Goal: Task Accomplishment & Management: Manage account settings

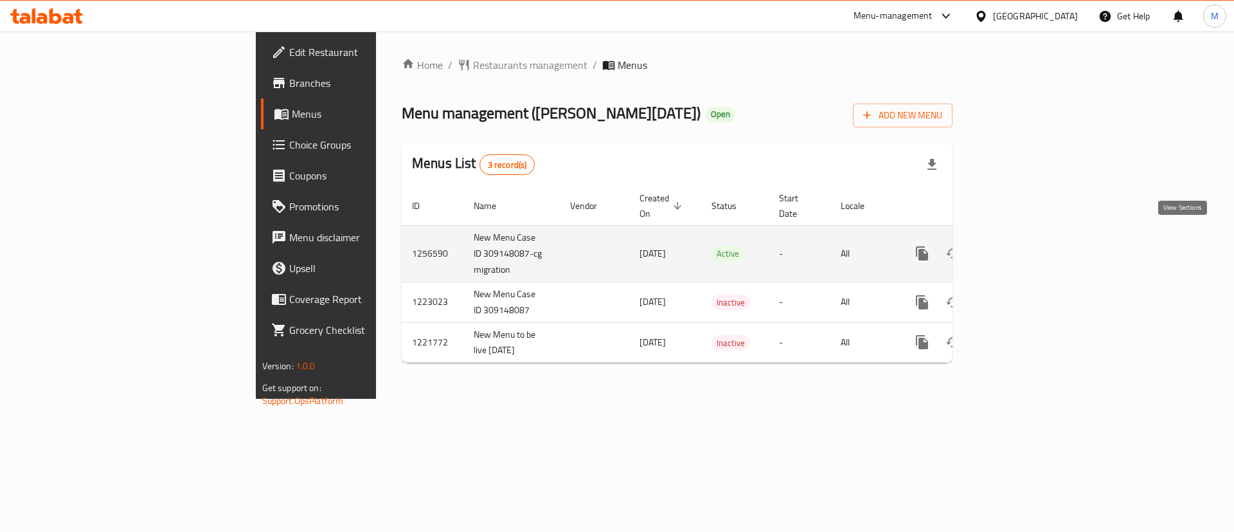
click at [1023, 246] on icon "enhanced table" at bounding box center [1014, 253] width 15 height 15
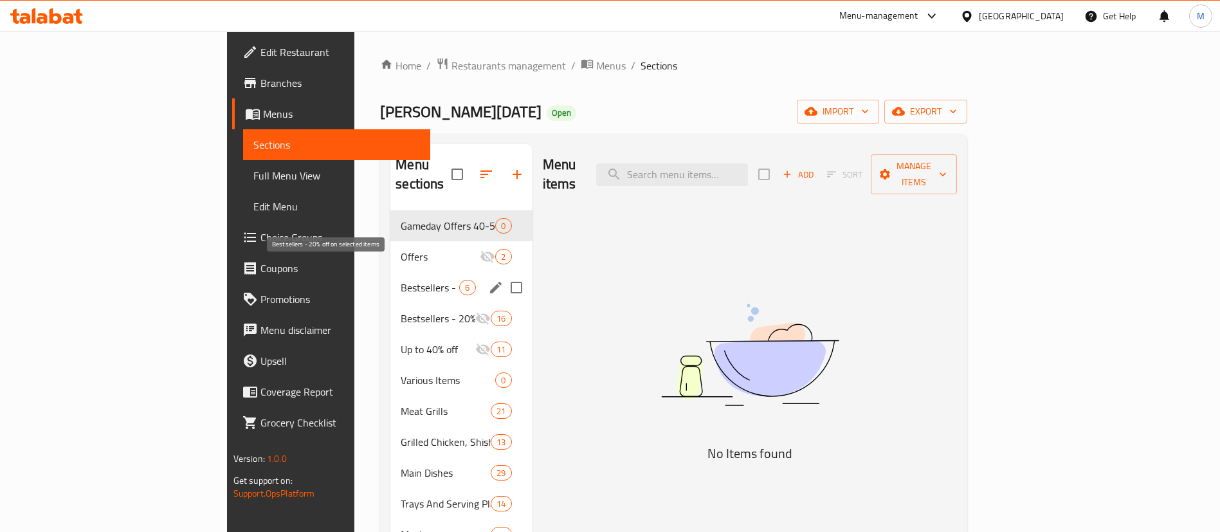
click at [401, 280] on span "Bestsellers - 20% off on selected items" at bounding box center [430, 287] width 59 height 15
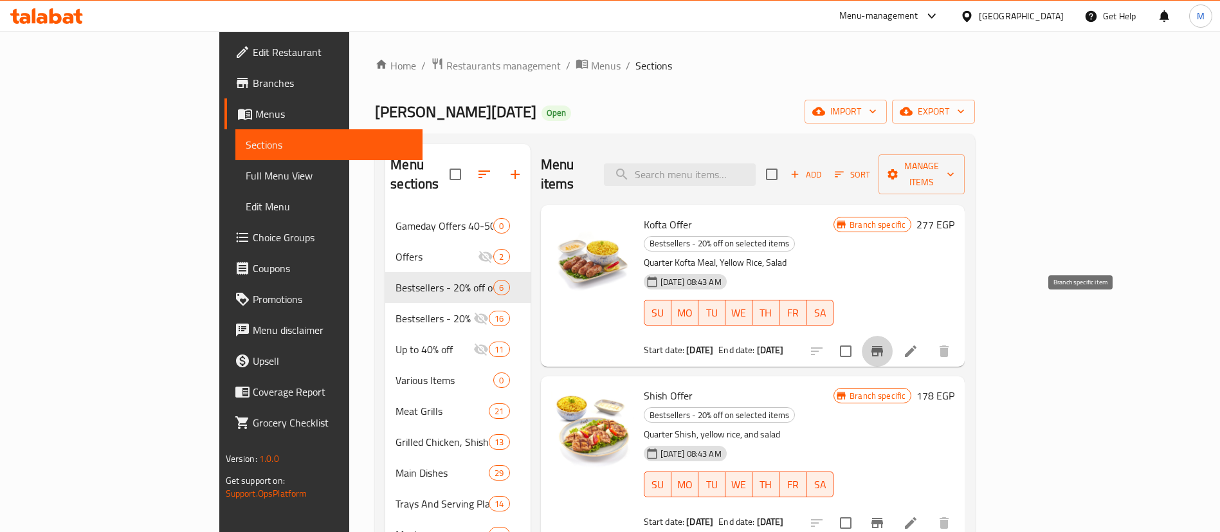
click at [883, 346] on icon "Branch-specific-item" at bounding box center [877, 351] width 12 height 10
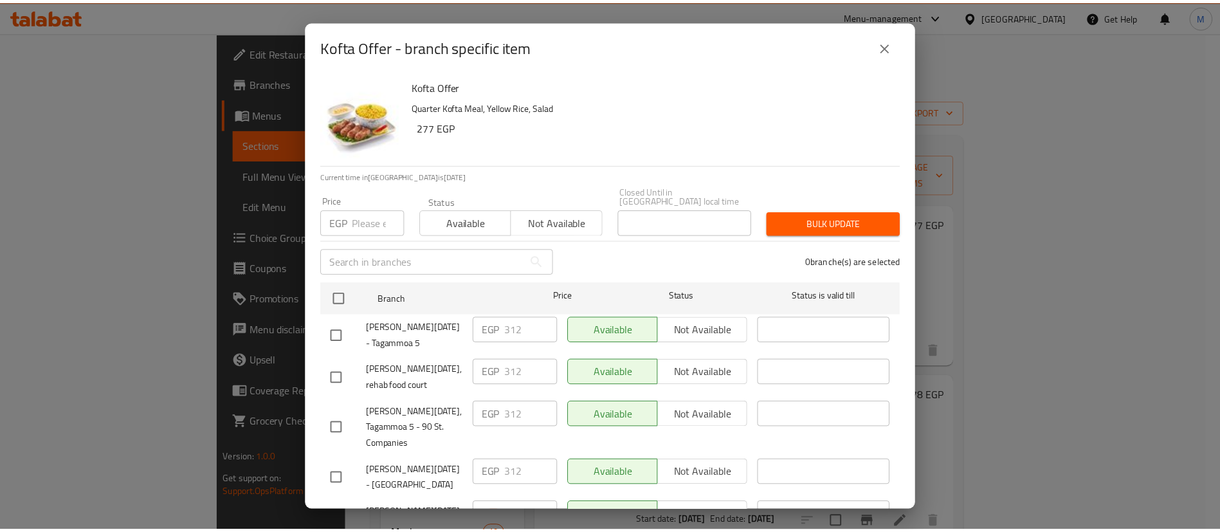
scroll to position [276, 0]
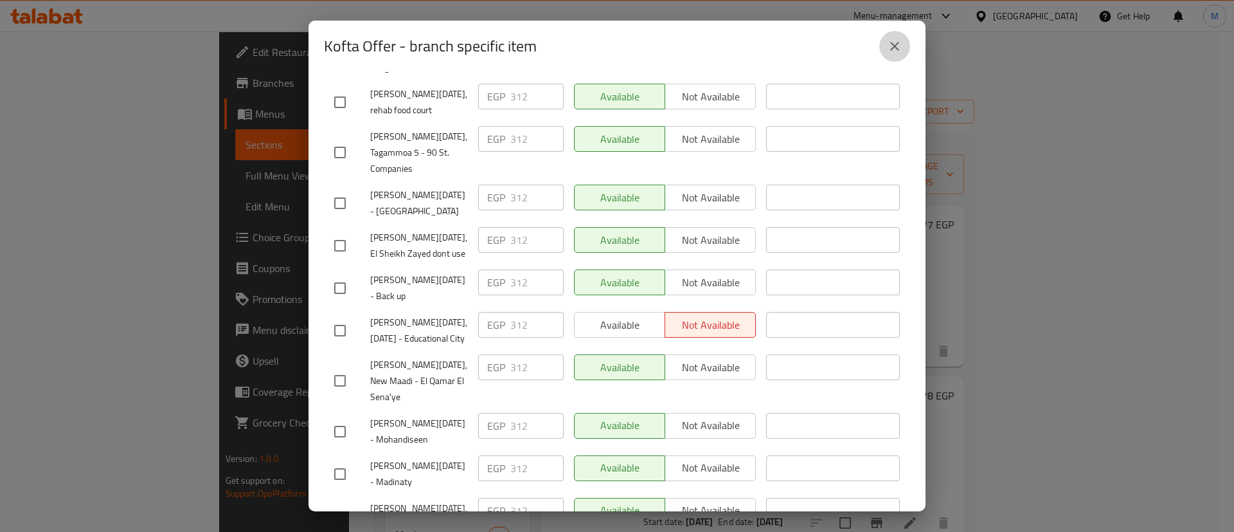
click at [891, 35] on button "close" at bounding box center [895, 46] width 31 height 31
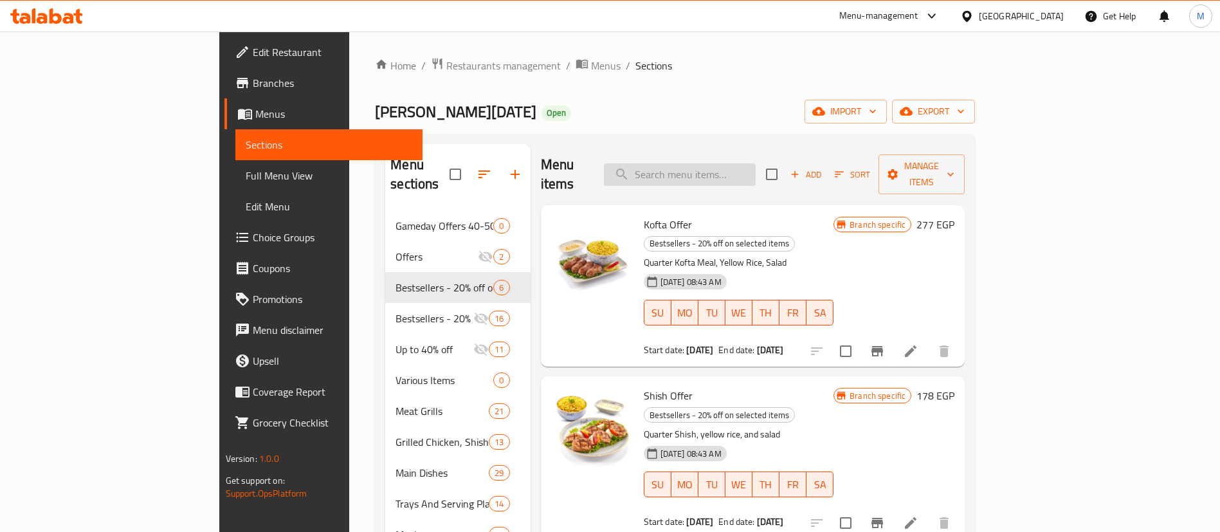
click at [755, 170] on input "search" at bounding box center [680, 174] width 152 height 23
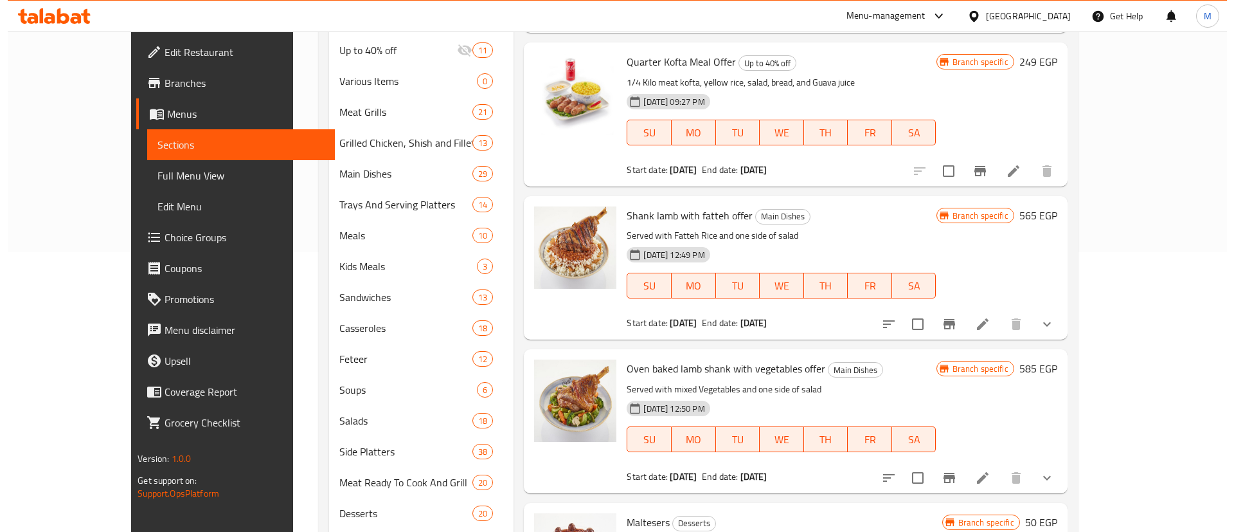
scroll to position [296, 0]
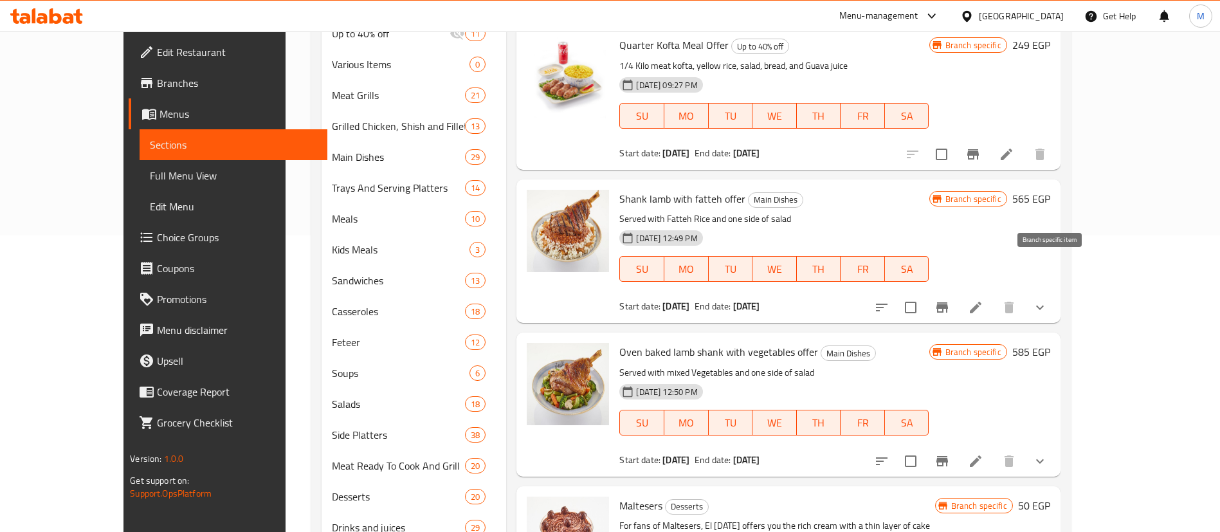
type input "offer"
click at [948, 302] on icon "Branch-specific-item" at bounding box center [942, 307] width 12 height 10
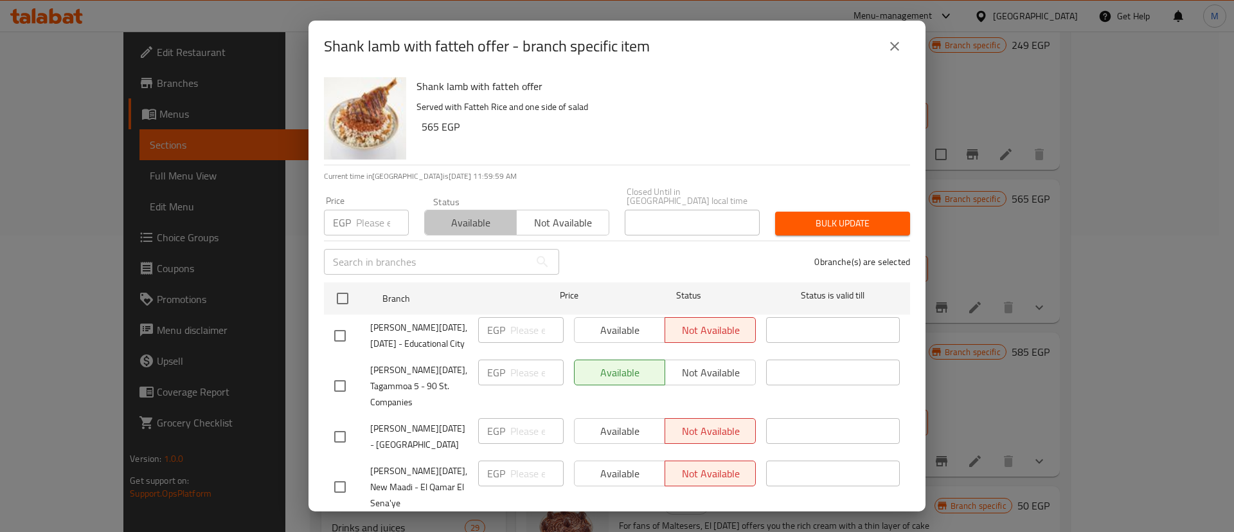
click at [484, 217] on span "Available" at bounding box center [471, 222] width 82 height 19
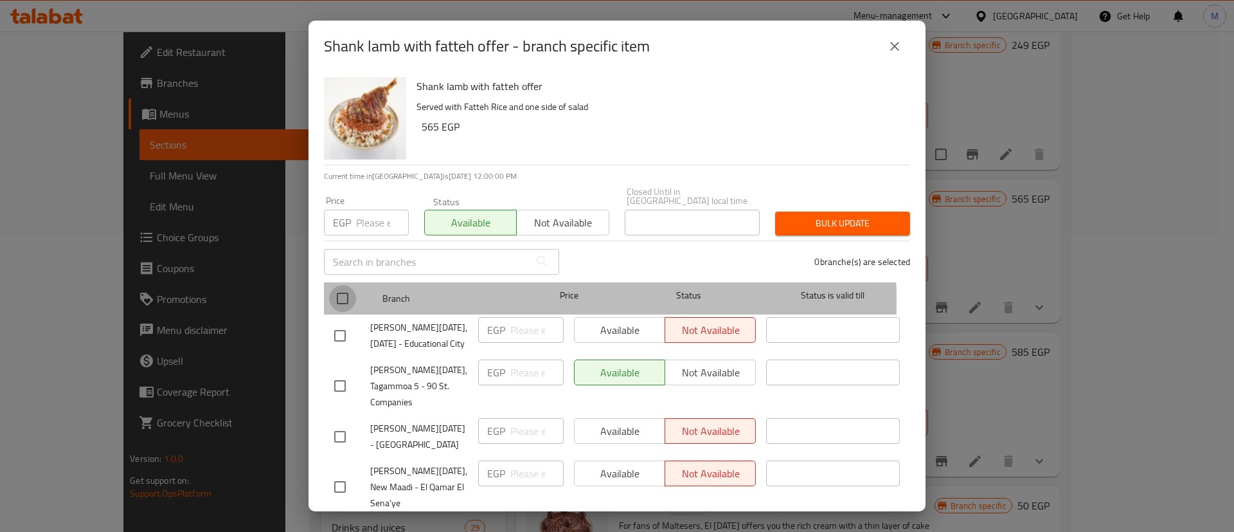
click at [349, 292] on input "checkbox" at bounding box center [342, 298] width 27 height 27
checkbox input "true"
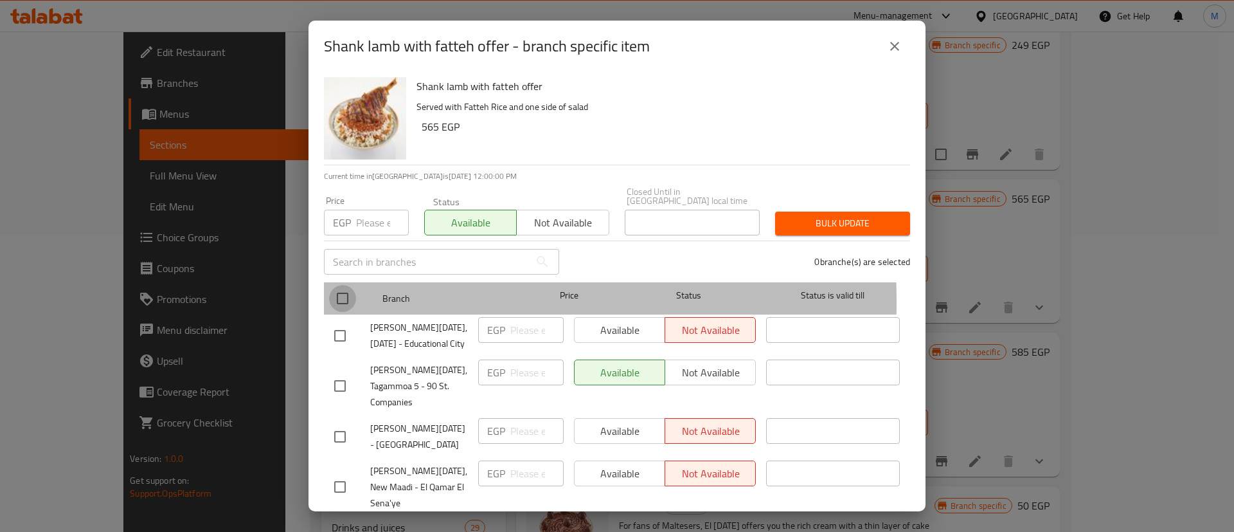
checkbox input "true"
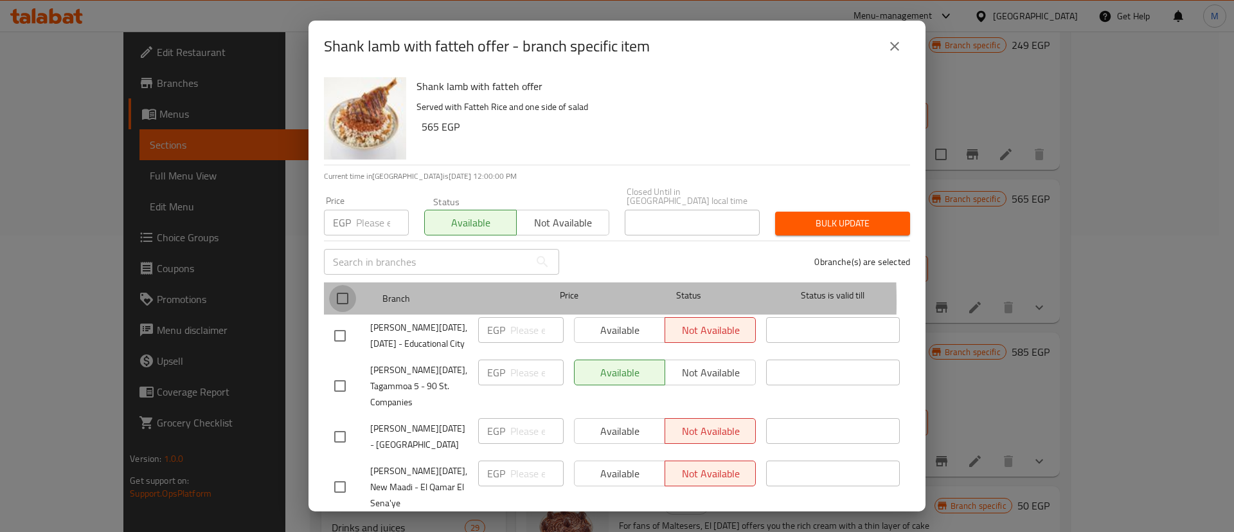
checkbox input "true"
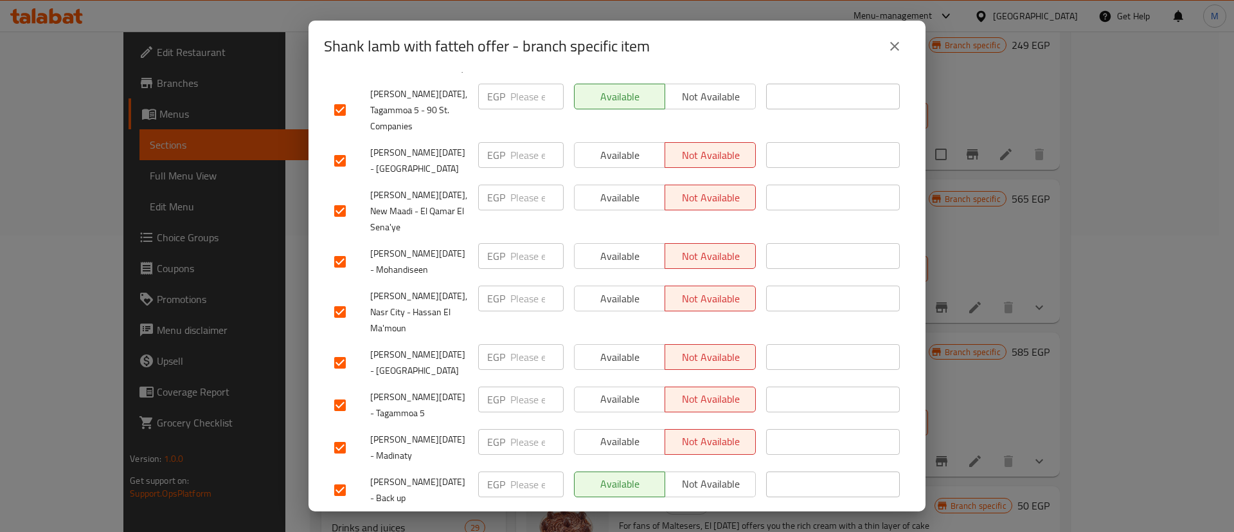
scroll to position [0, 0]
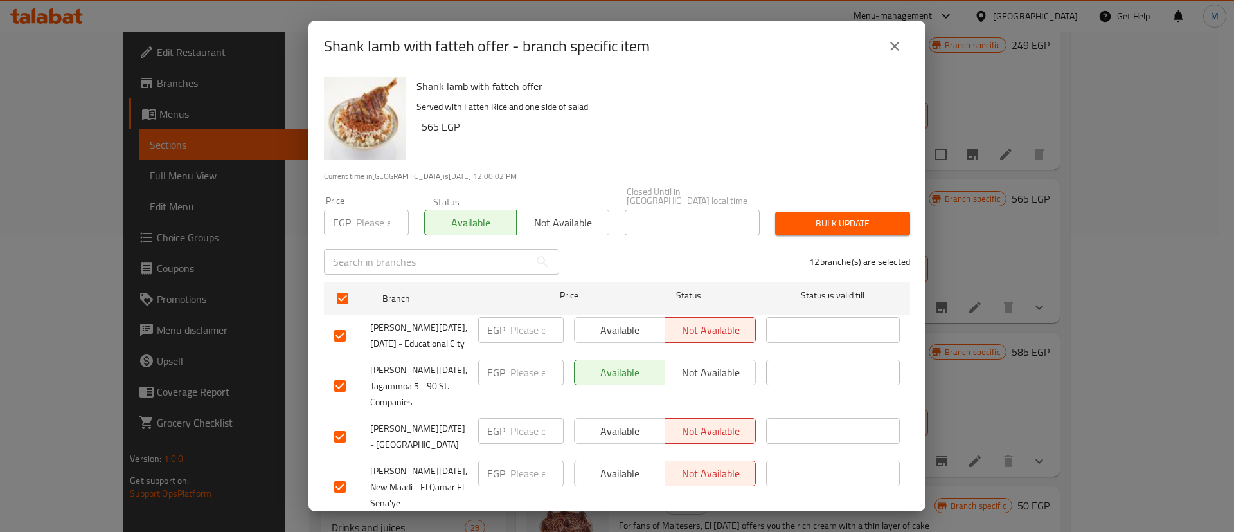
click at [867, 215] on span "Bulk update" at bounding box center [843, 223] width 114 height 16
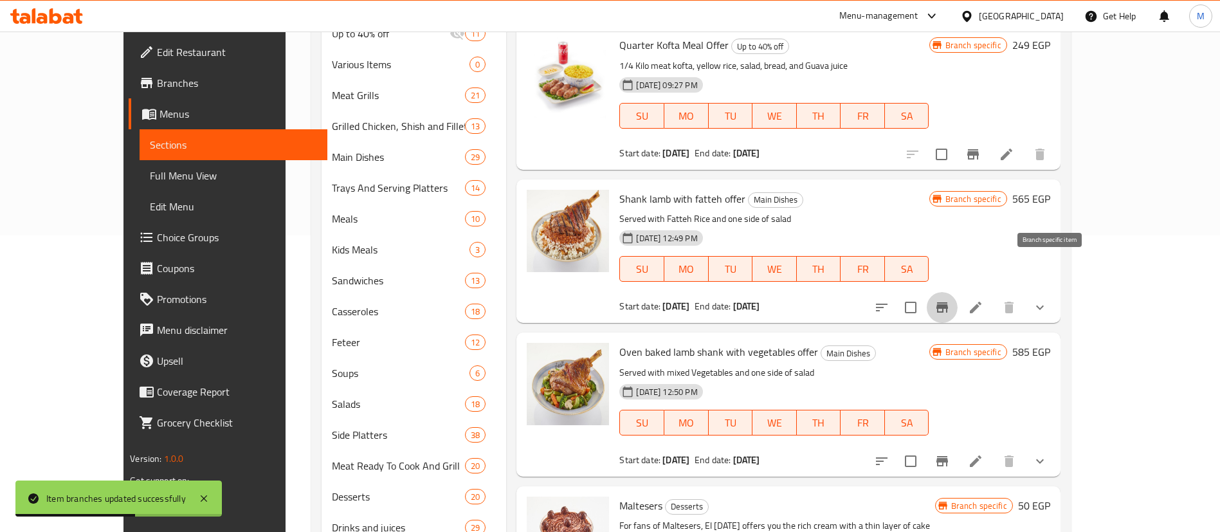
click at [948, 302] on icon "Branch-specific-item" at bounding box center [942, 307] width 12 height 10
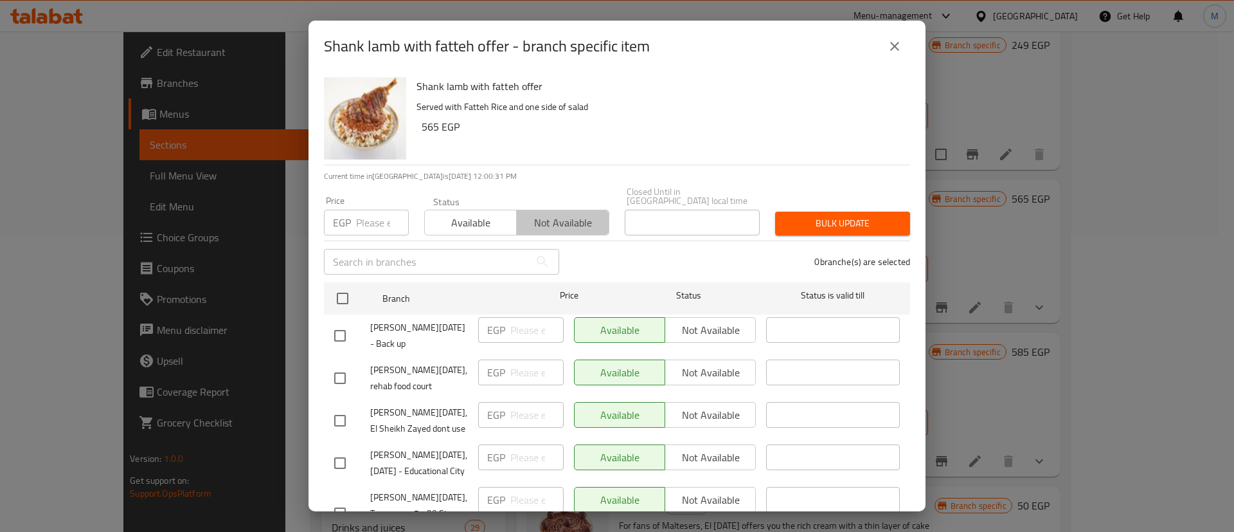
click at [572, 223] on button "Not available" at bounding box center [562, 223] width 93 height 26
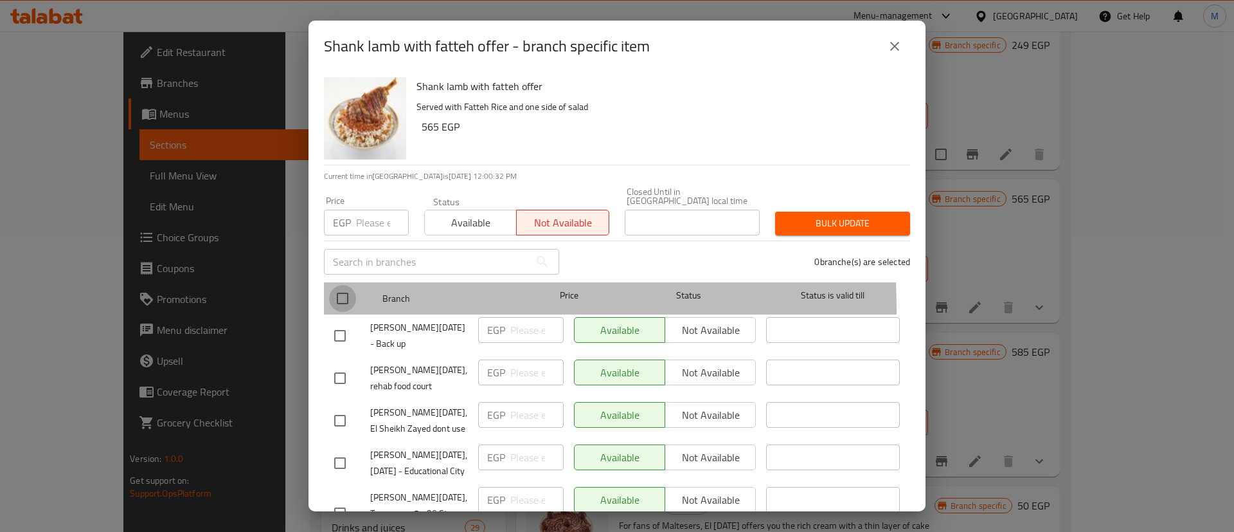
click at [334, 300] on input "checkbox" at bounding box center [342, 298] width 27 height 27
checkbox input "true"
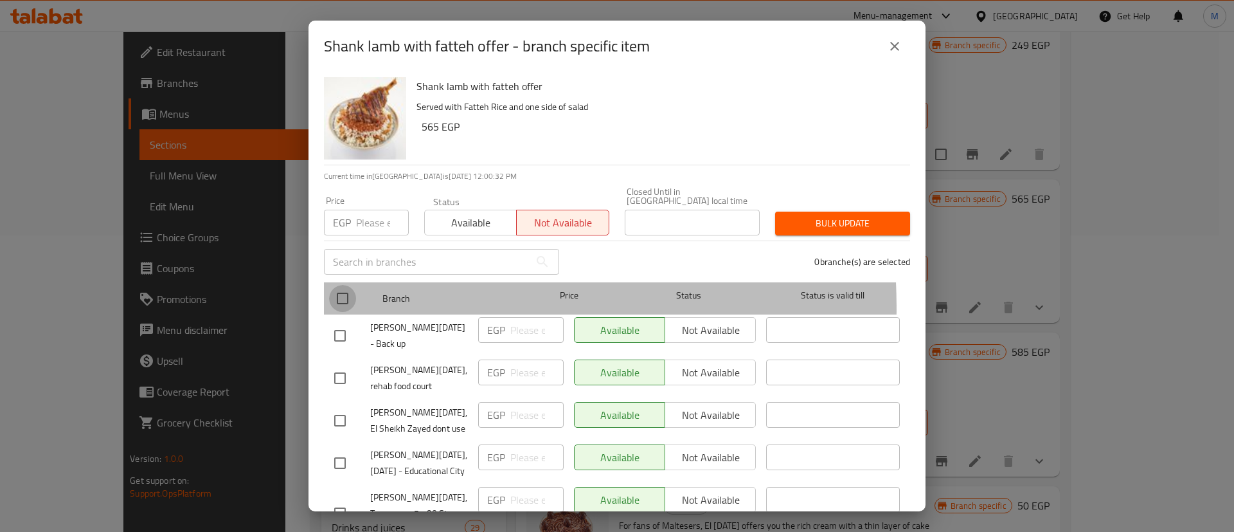
checkbox input "true"
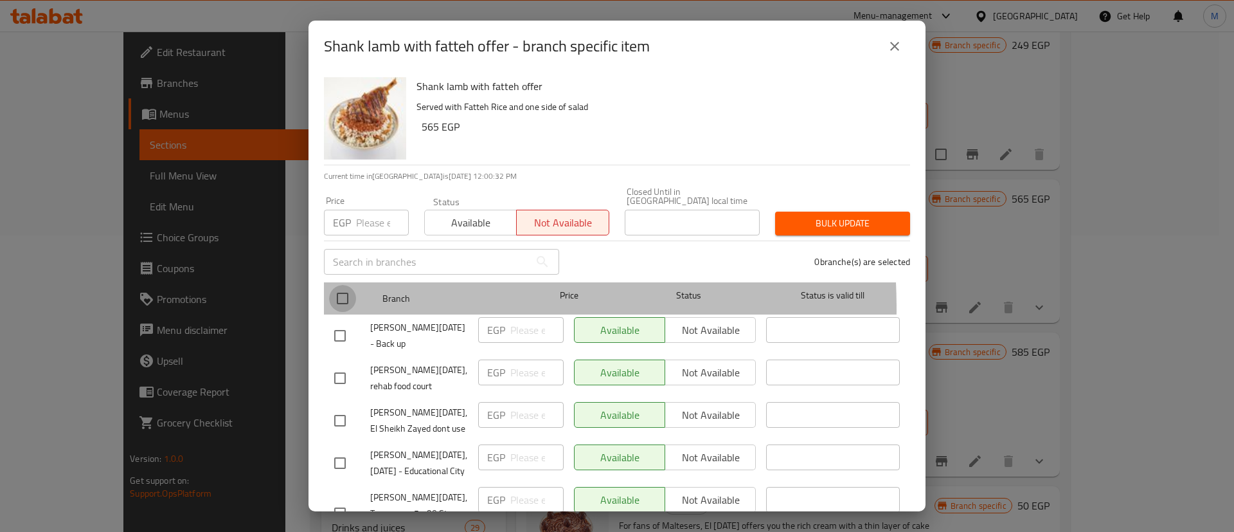
checkbox input "true"
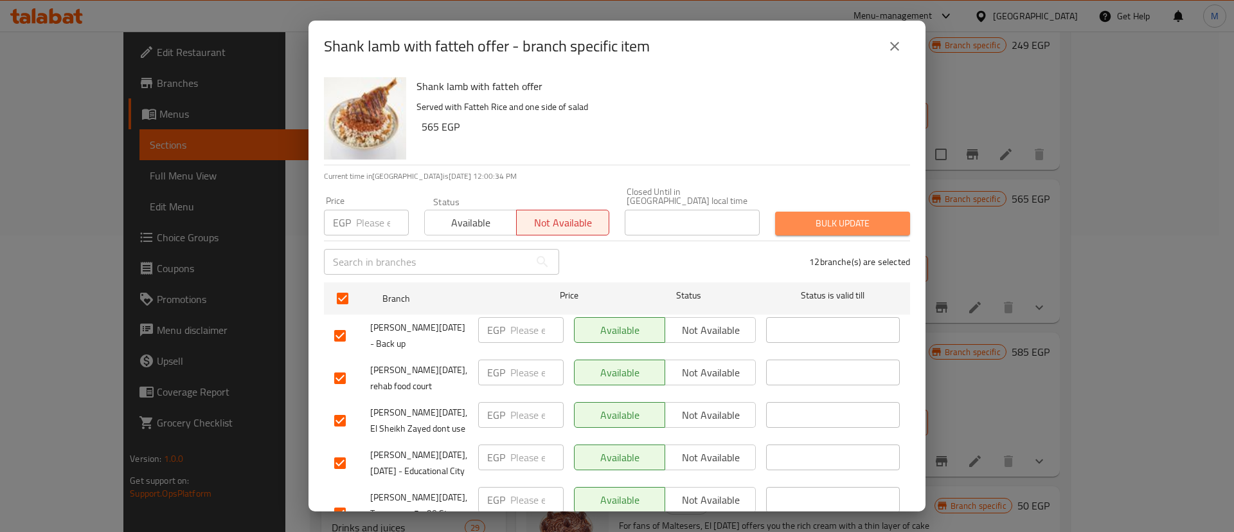
click at [865, 215] on span "Bulk update" at bounding box center [843, 223] width 114 height 16
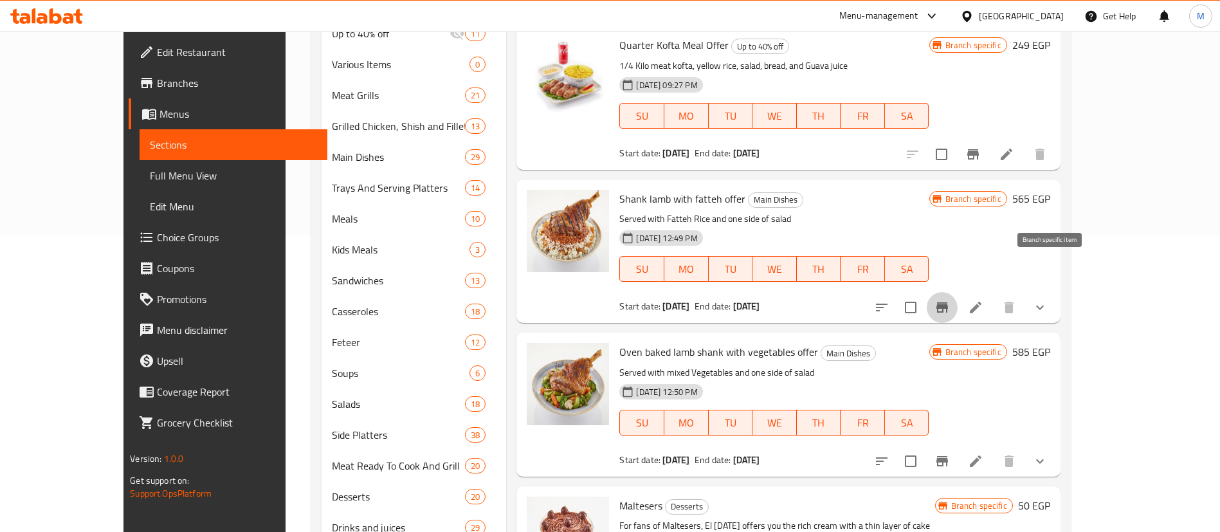
click at [957, 292] on button "Branch-specific-item" at bounding box center [941, 307] width 31 height 31
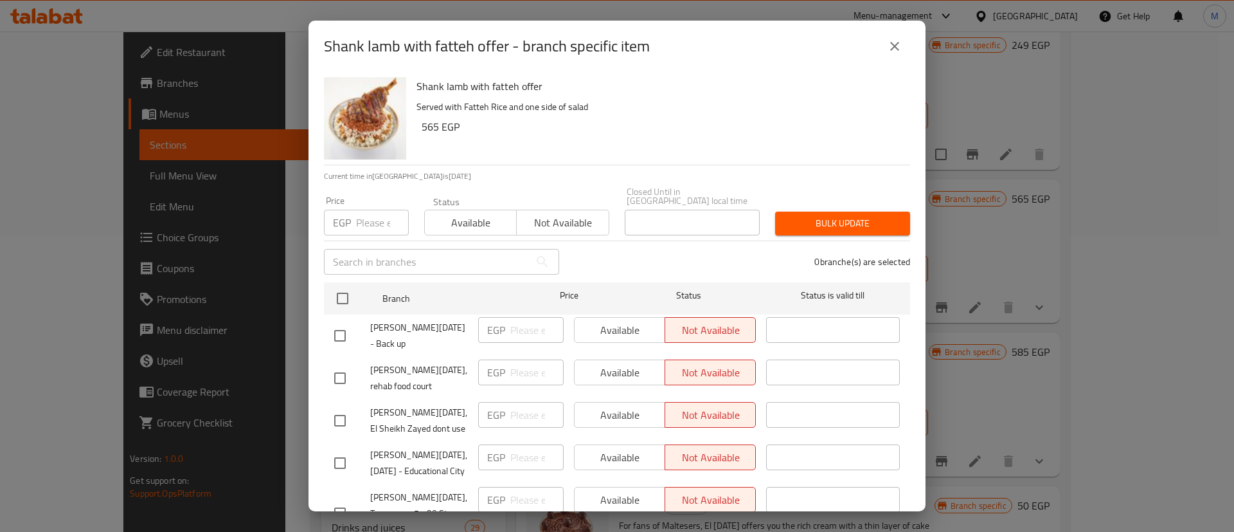
scroll to position [276, 0]
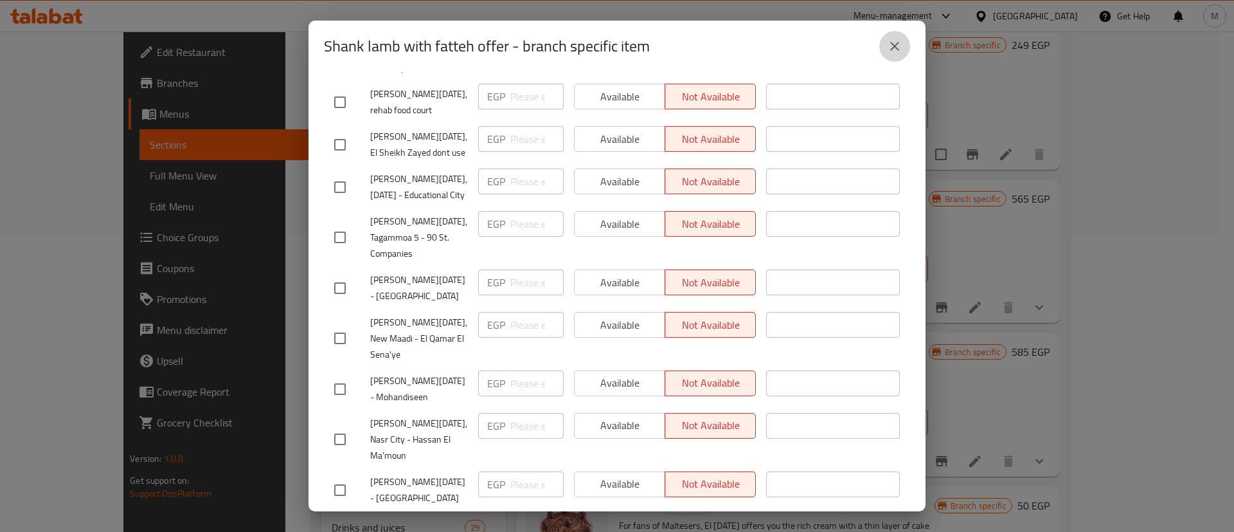
click at [885, 42] on button "close" at bounding box center [895, 46] width 31 height 31
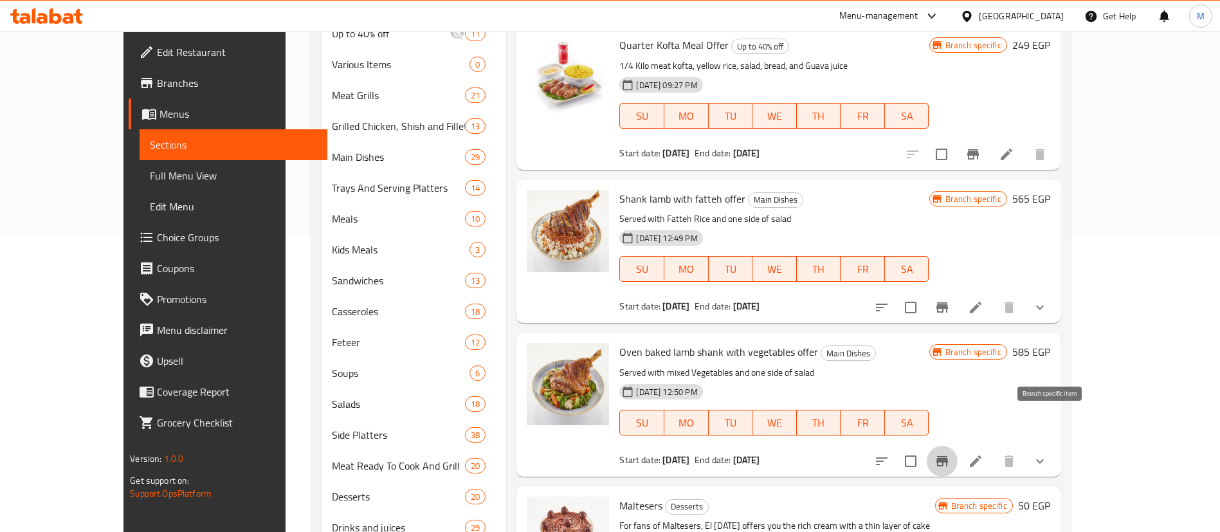
click at [950, 453] on icon "Branch-specific-item" at bounding box center [941, 460] width 15 height 15
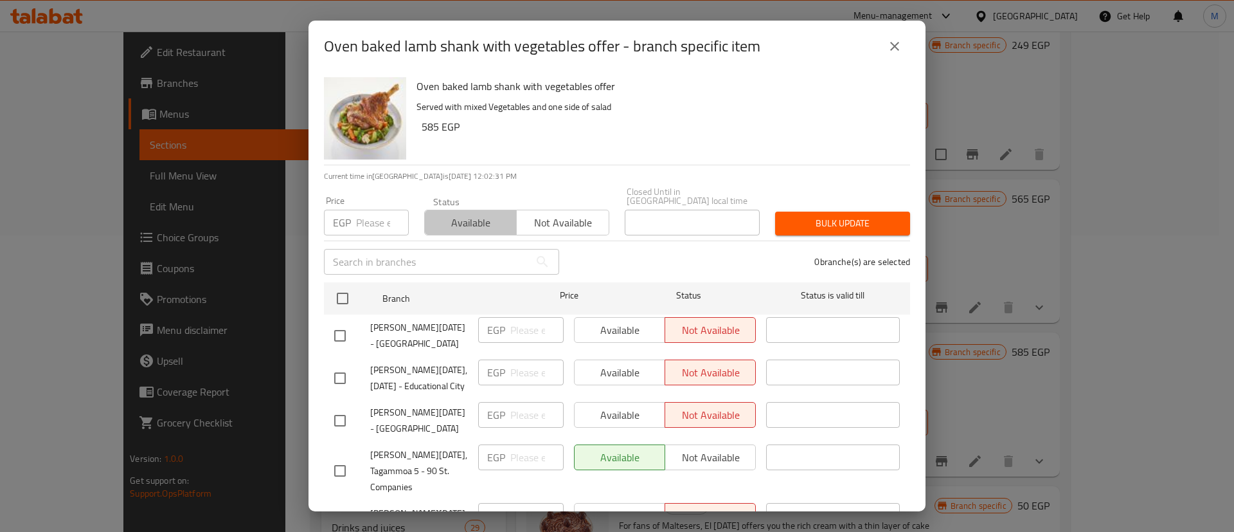
click at [474, 213] on span "Available" at bounding box center [471, 222] width 82 height 19
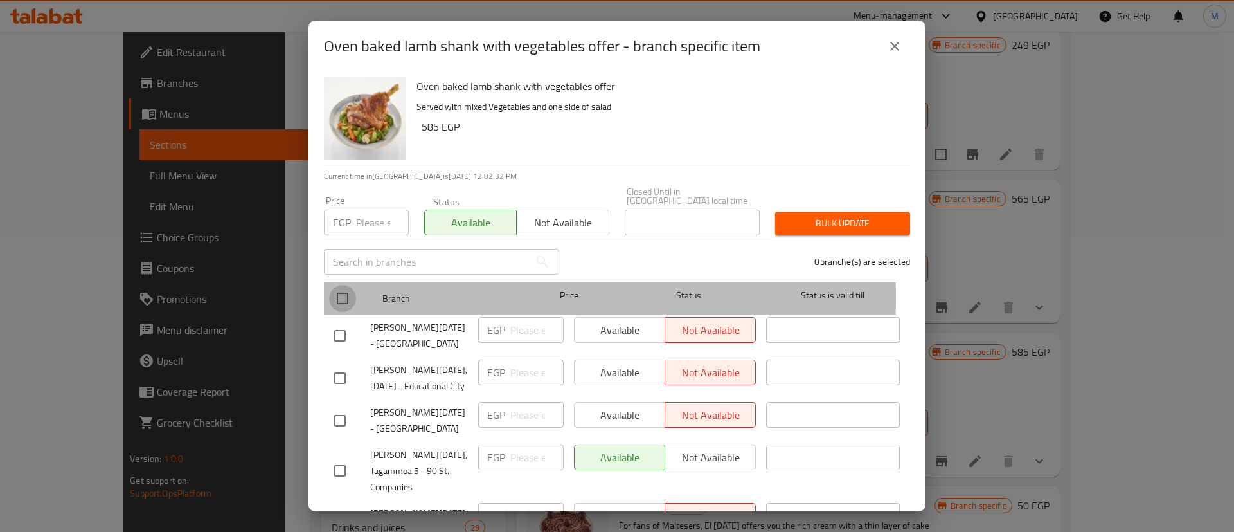
click at [350, 289] on input "checkbox" at bounding box center [342, 298] width 27 height 27
checkbox input "true"
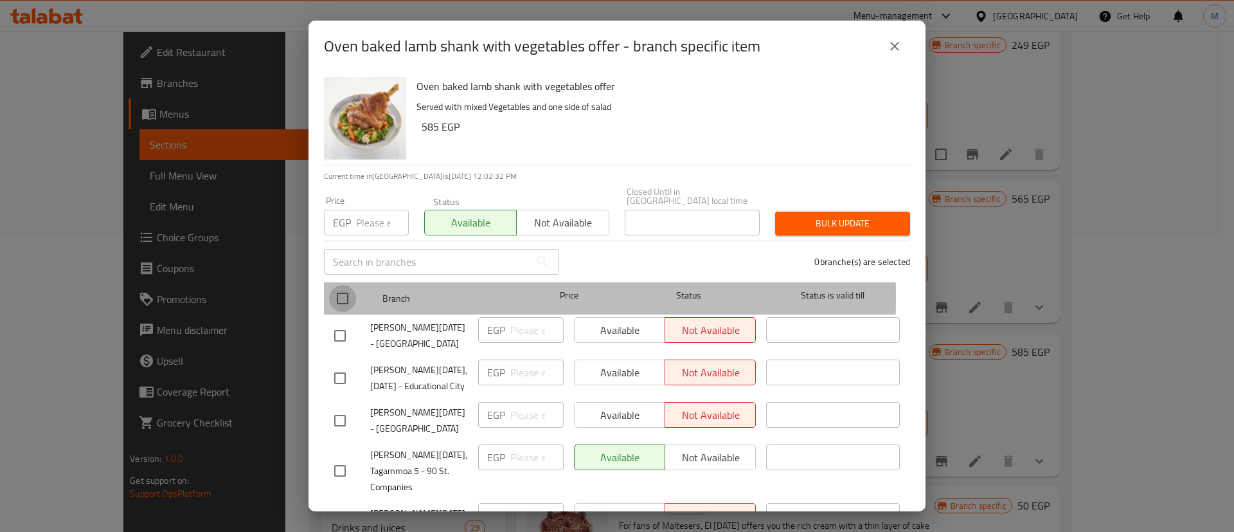
checkbox input "true"
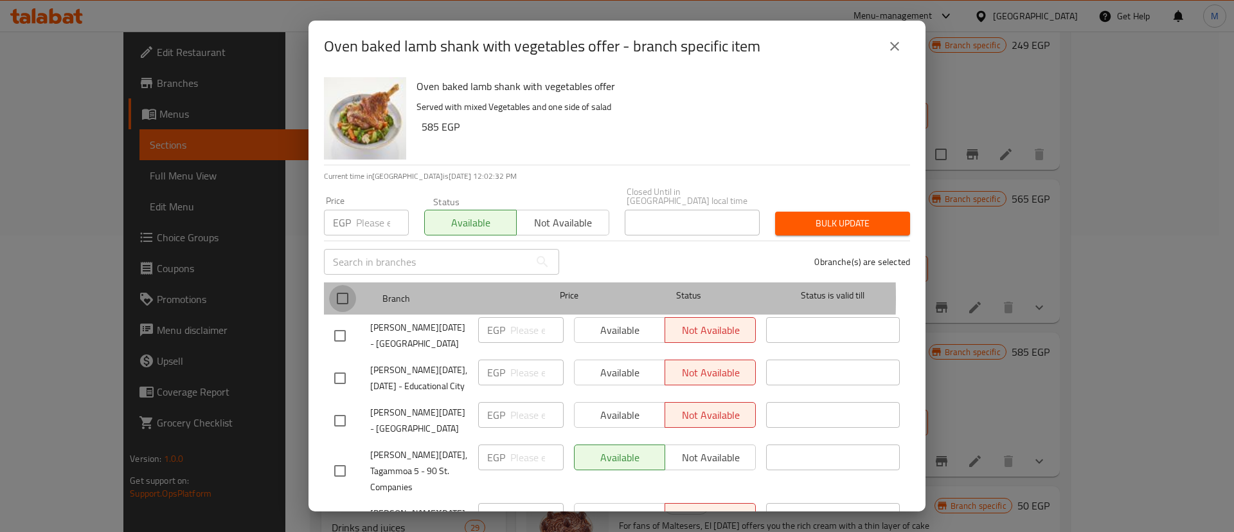
checkbox input "true"
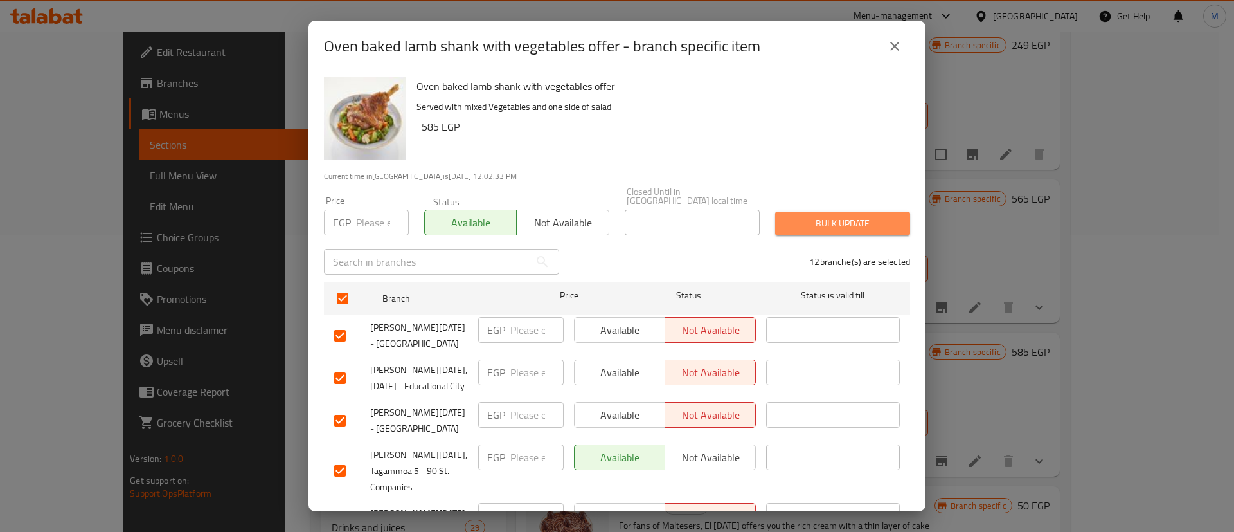
click at [840, 215] on span "Bulk update" at bounding box center [843, 223] width 114 height 16
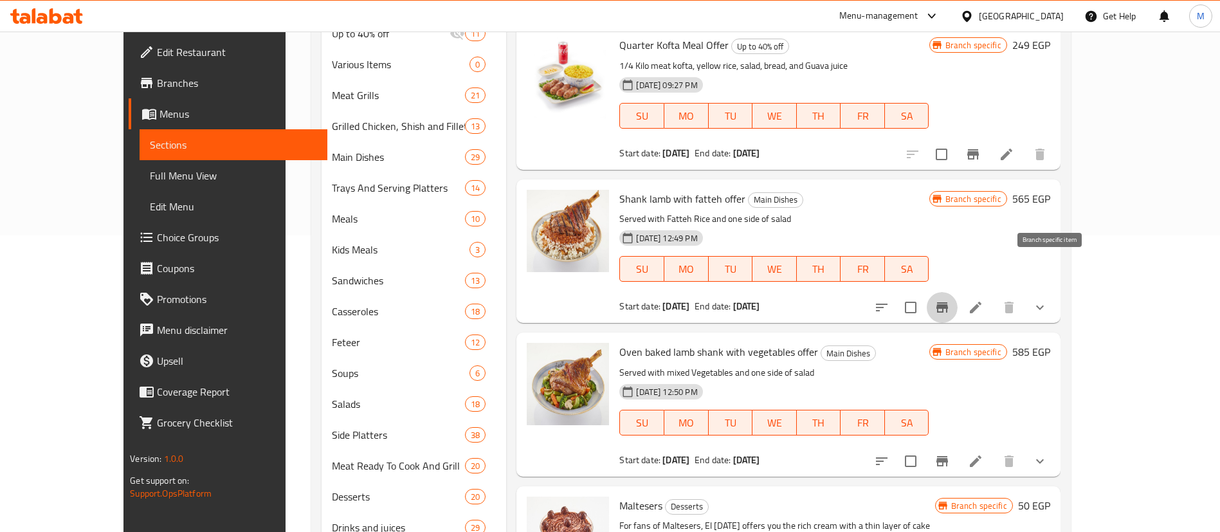
click at [950, 300] on icon "Branch-specific-item" at bounding box center [941, 307] width 15 height 15
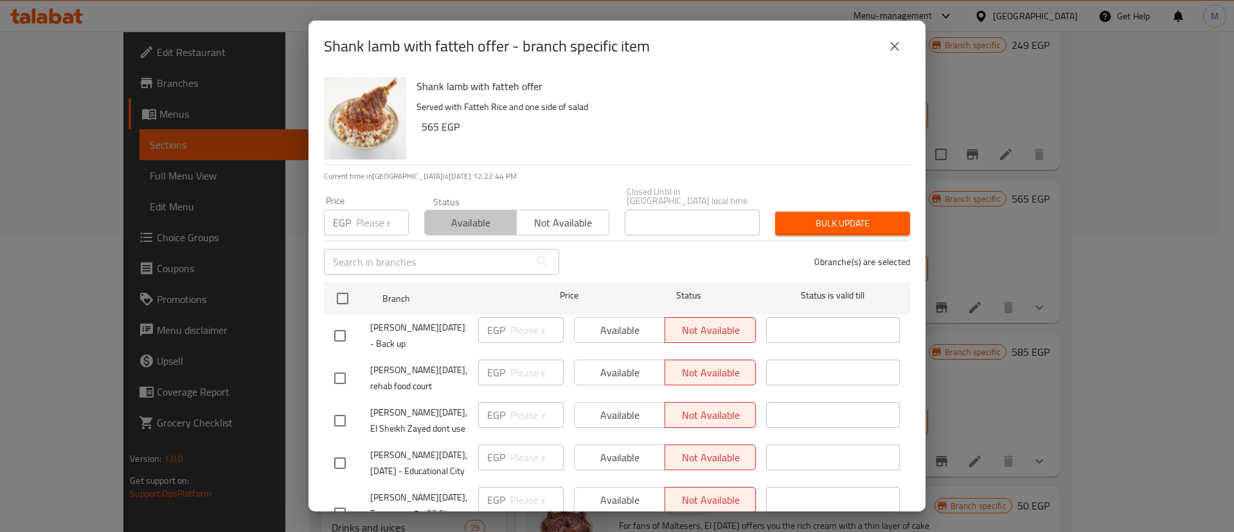
click at [484, 215] on span "Available" at bounding box center [471, 222] width 82 height 19
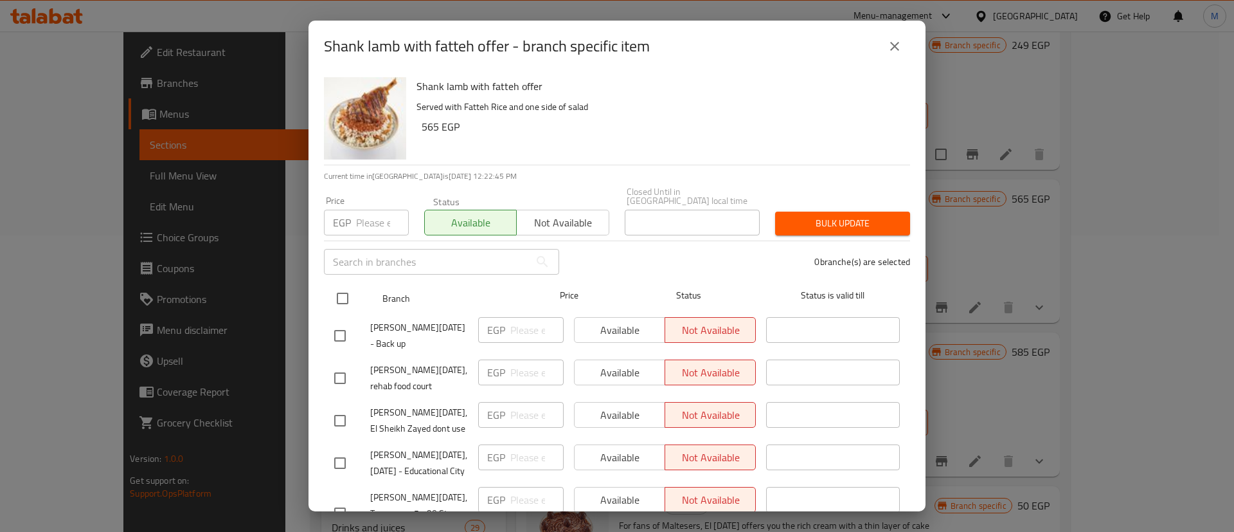
click at [345, 294] on input "checkbox" at bounding box center [342, 298] width 27 height 27
checkbox input "true"
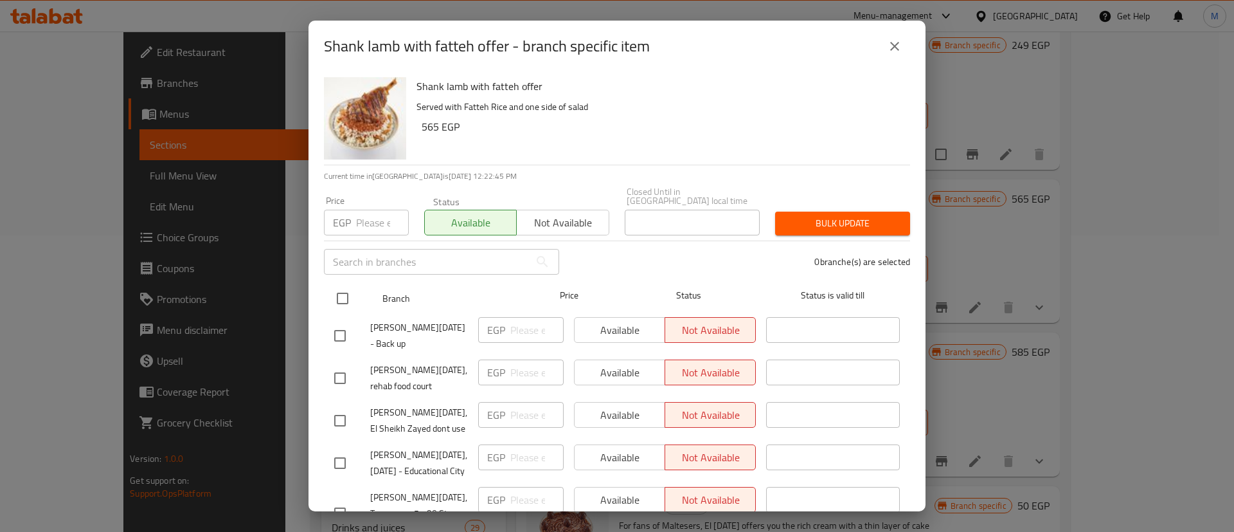
checkbox input "true"
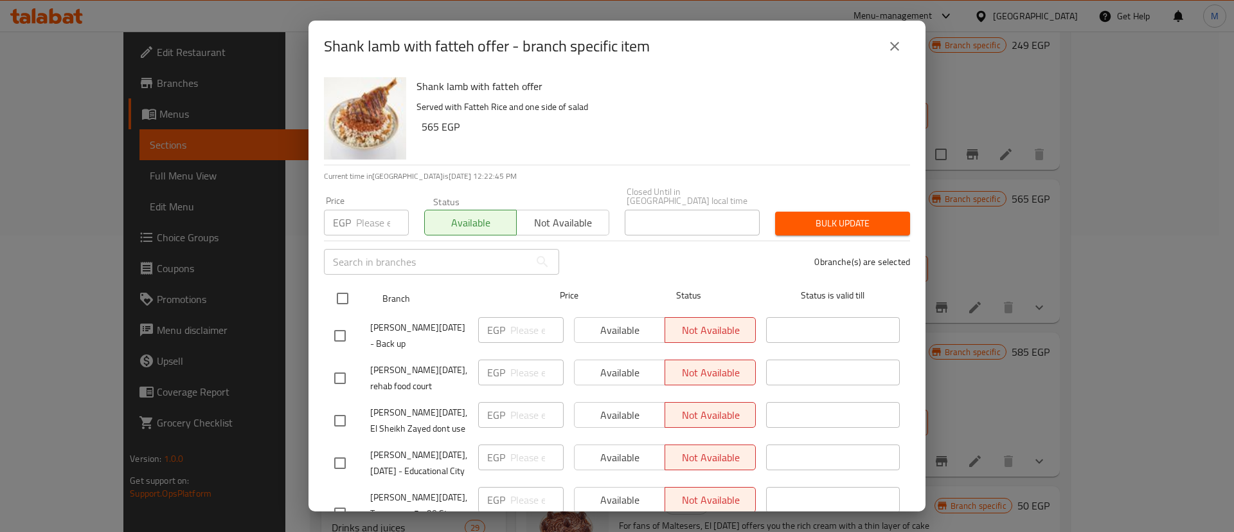
checkbox input "true"
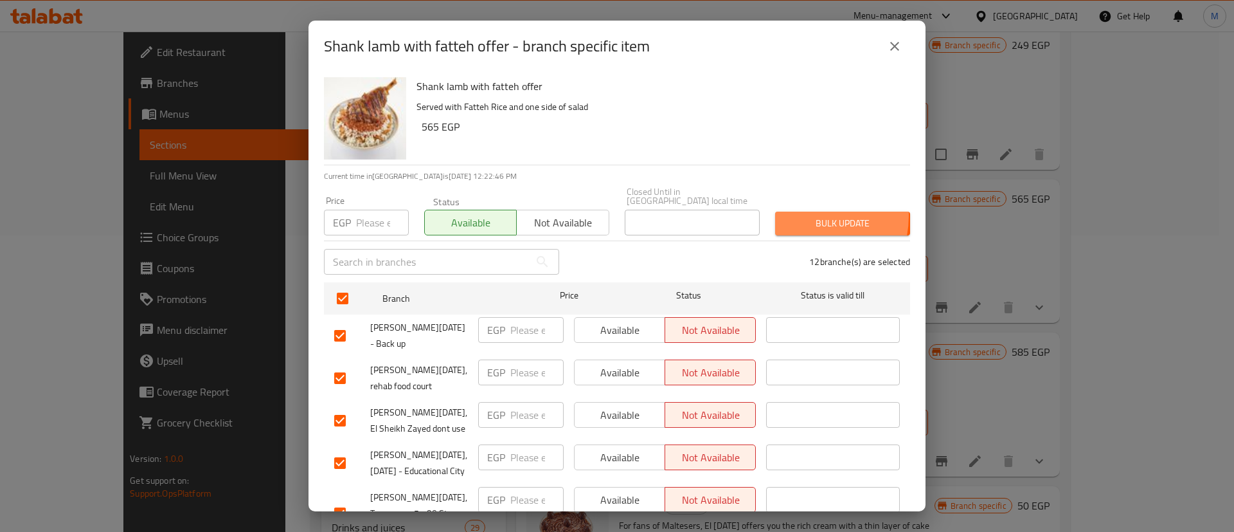
click at [793, 215] on span "Bulk update" at bounding box center [843, 223] width 114 height 16
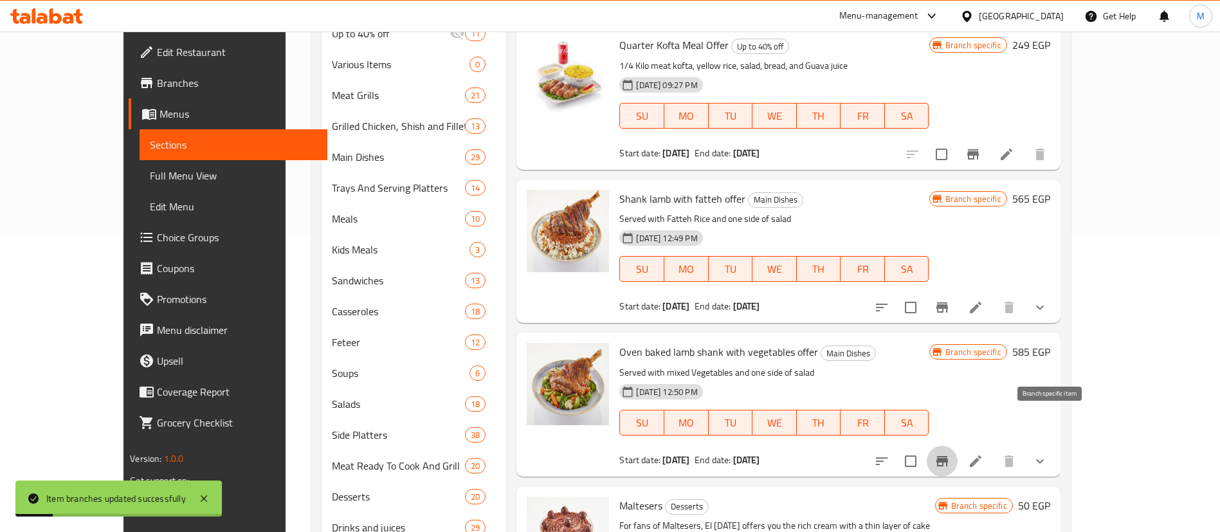
click at [957, 446] on button "Branch-specific-item" at bounding box center [941, 461] width 31 height 31
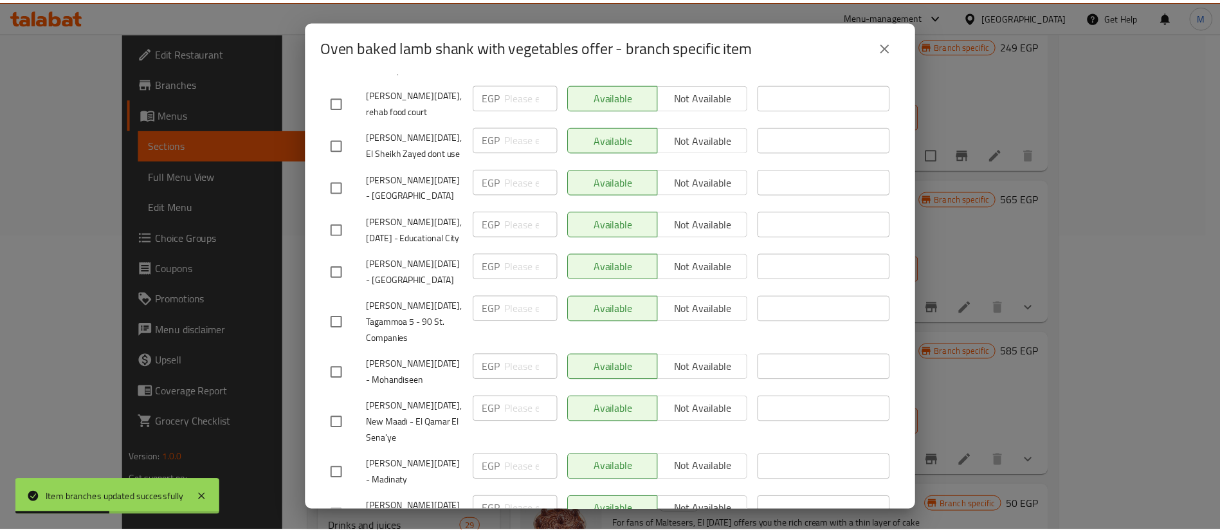
scroll to position [0, 0]
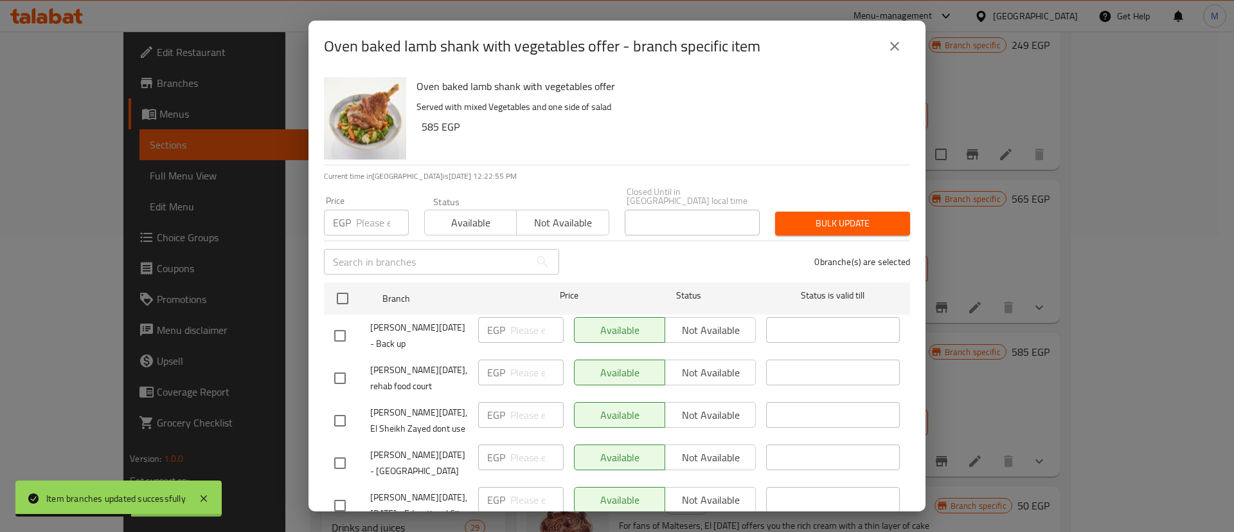
click at [892, 48] on icon "close" at bounding box center [894, 46] width 15 height 15
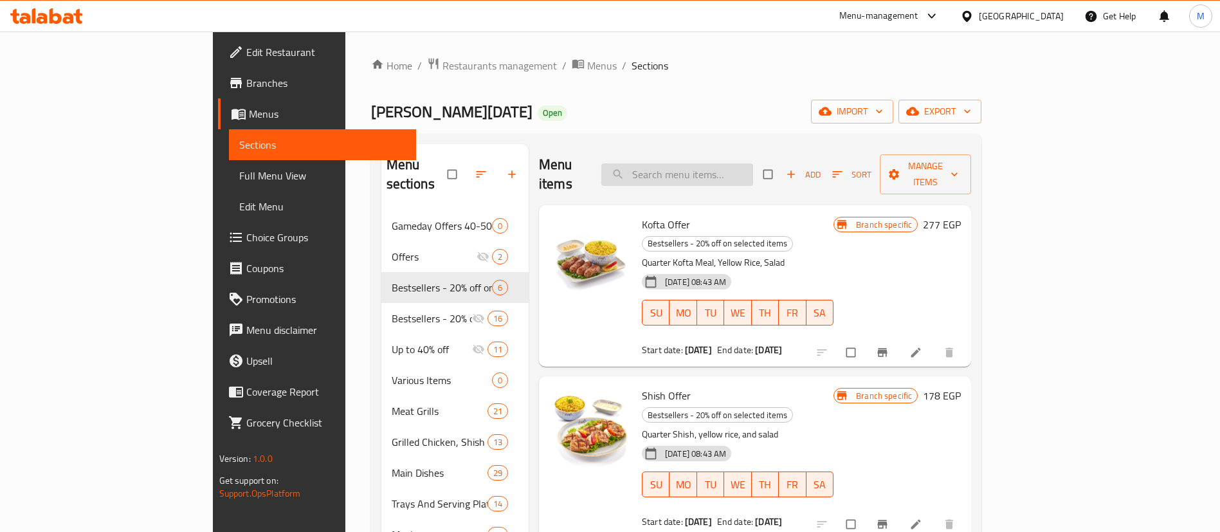
click at [753, 168] on input "search" at bounding box center [677, 174] width 152 height 23
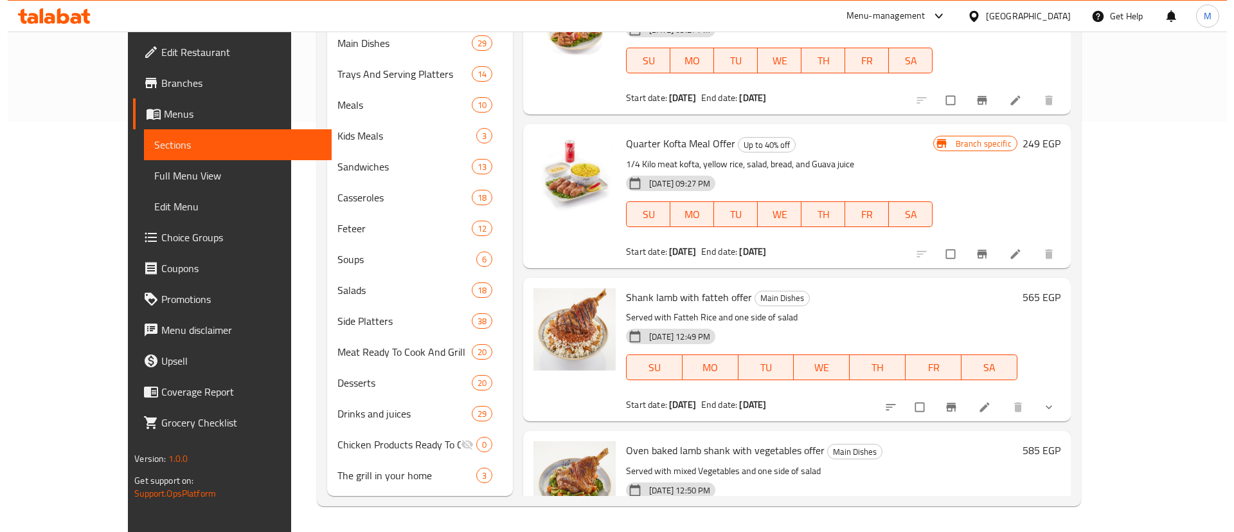
scroll to position [2956, 0]
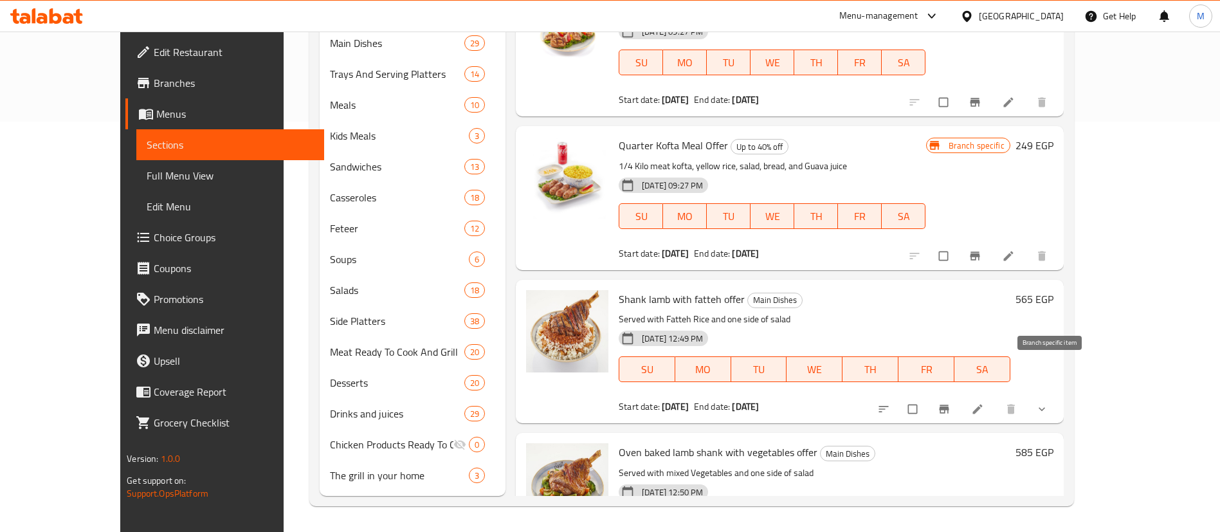
type input "offer"
click at [961, 395] on button "Branch-specific-item" at bounding box center [945, 409] width 31 height 28
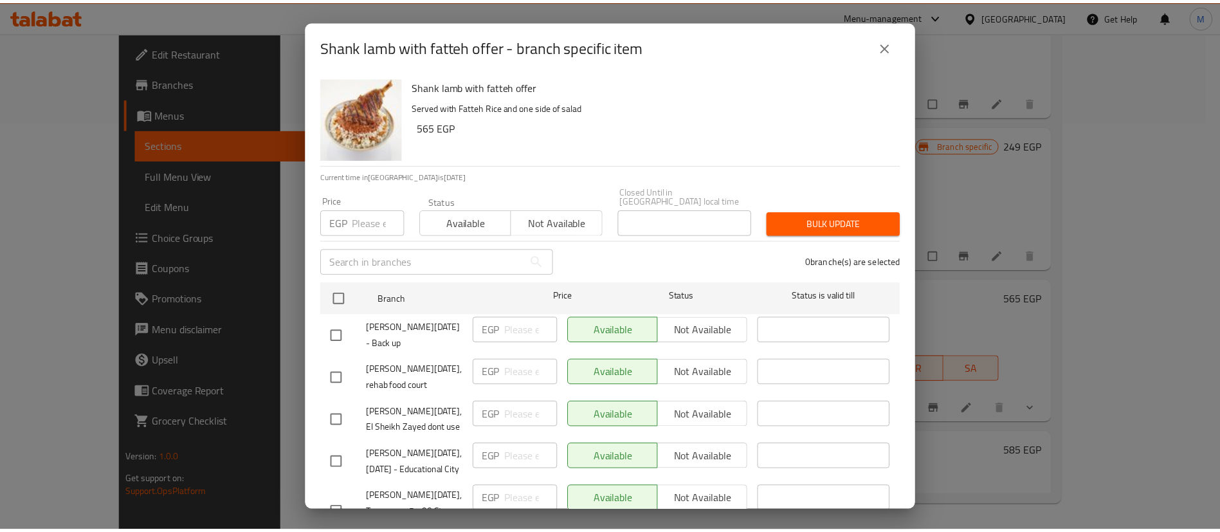
scroll to position [276, 0]
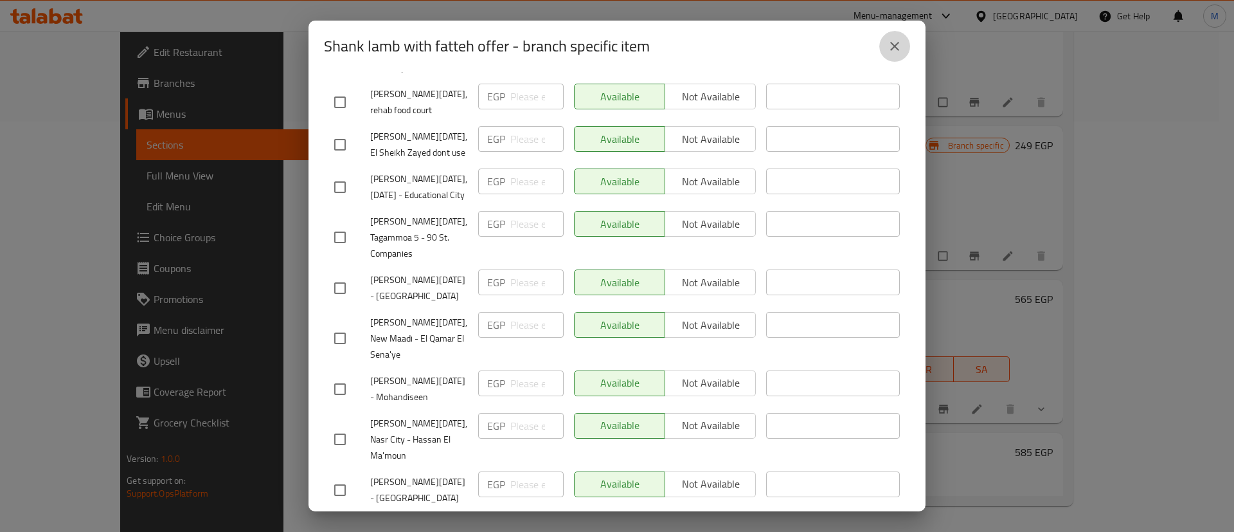
click at [894, 55] on button "close" at bounding box center [895, 46] width 31 height 31
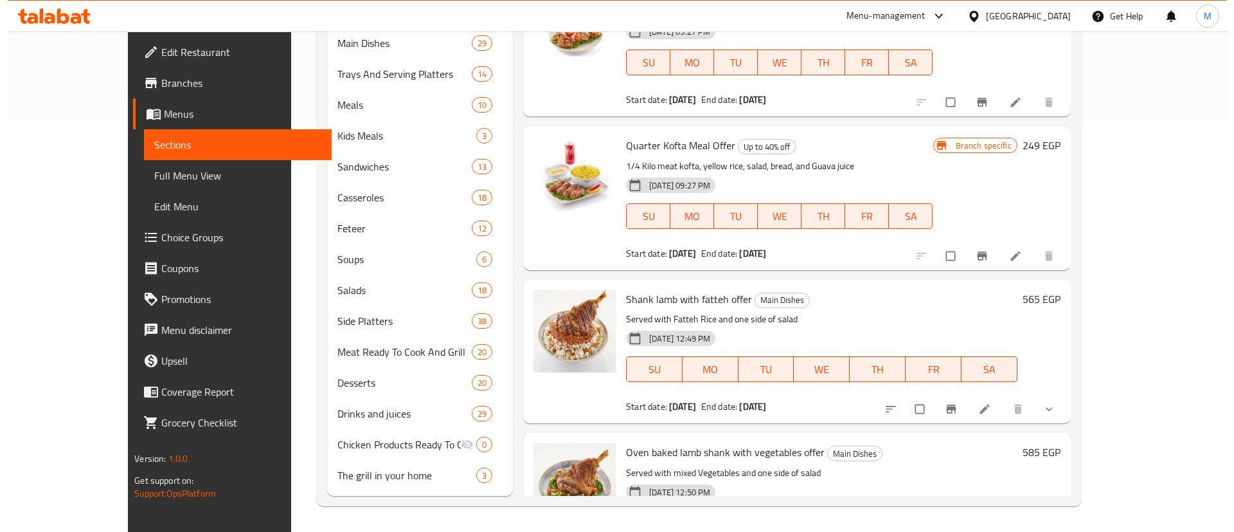
scroll to position [3035, 0]
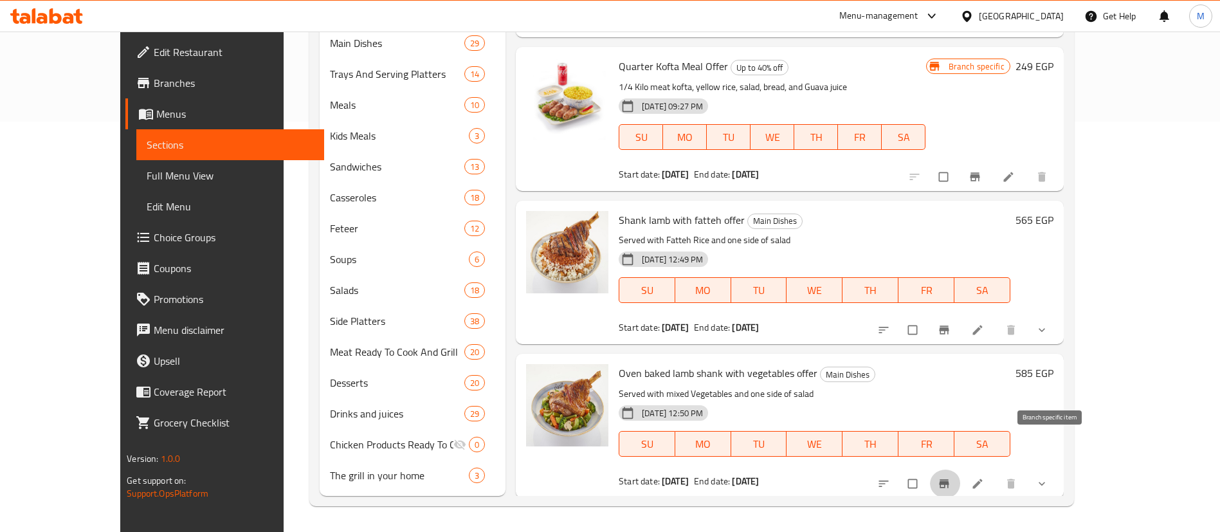
click at [950, 477] on icon "Branch-specific-item" at bounding box center [943, 483] width 13 height 13
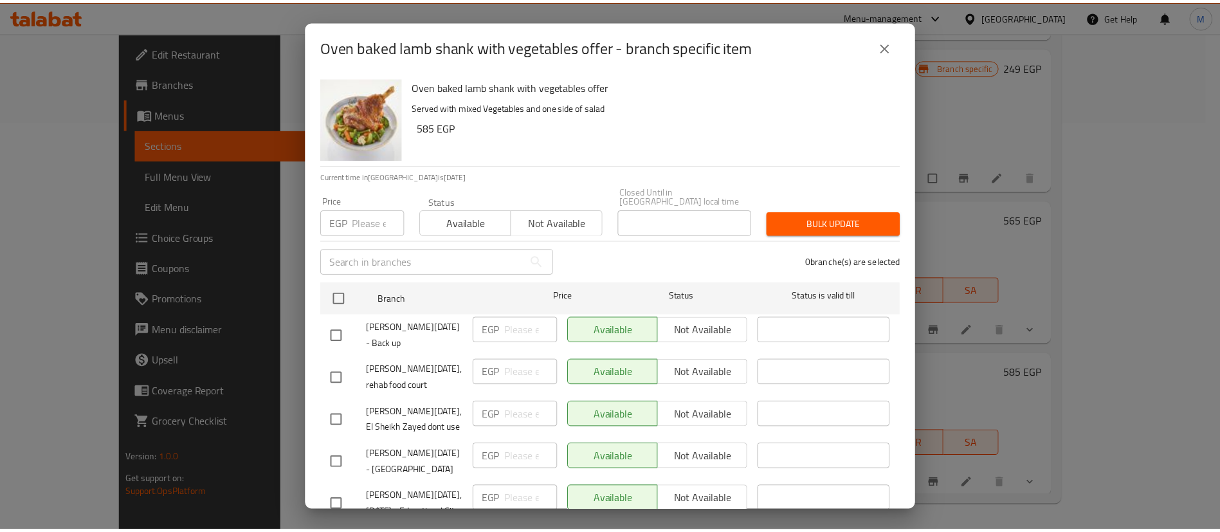
scroll to position [276, 0]
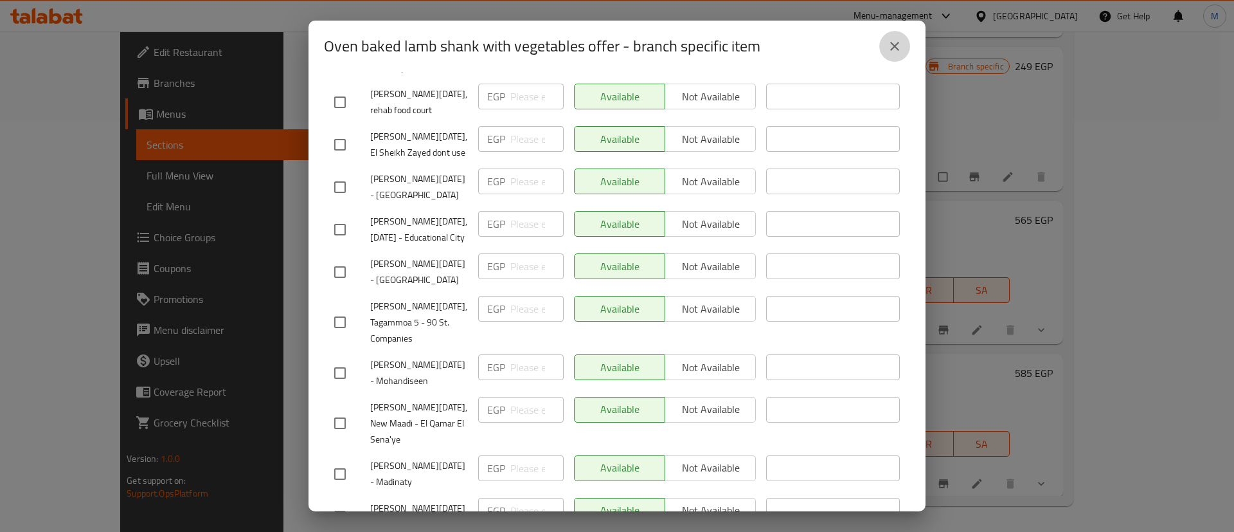
click at [900, 58] on button "close" at bounding box center [895, 46] width 31 height 31
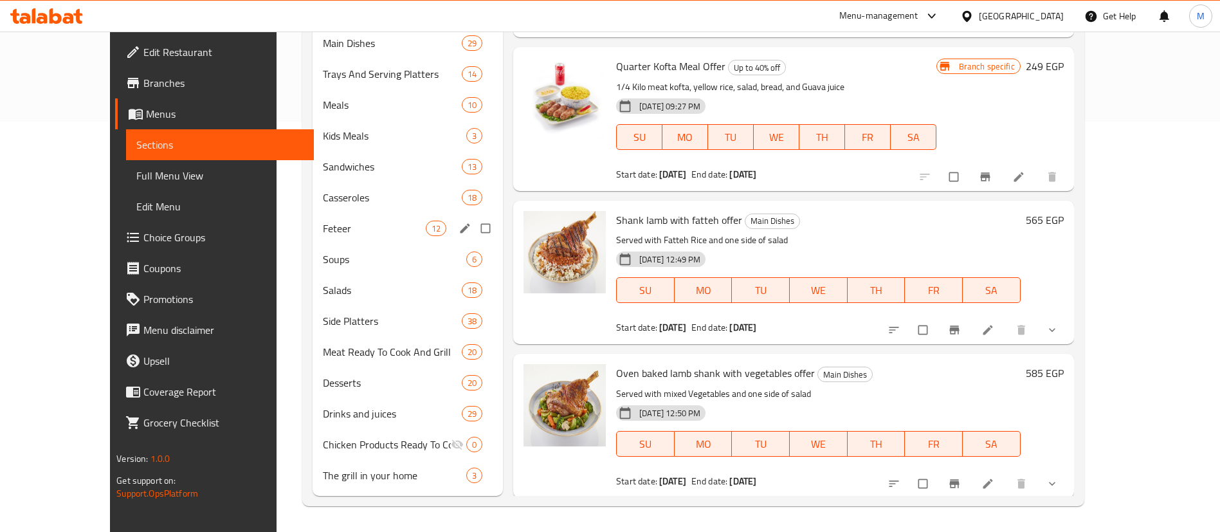
scroll to position [361, 0]
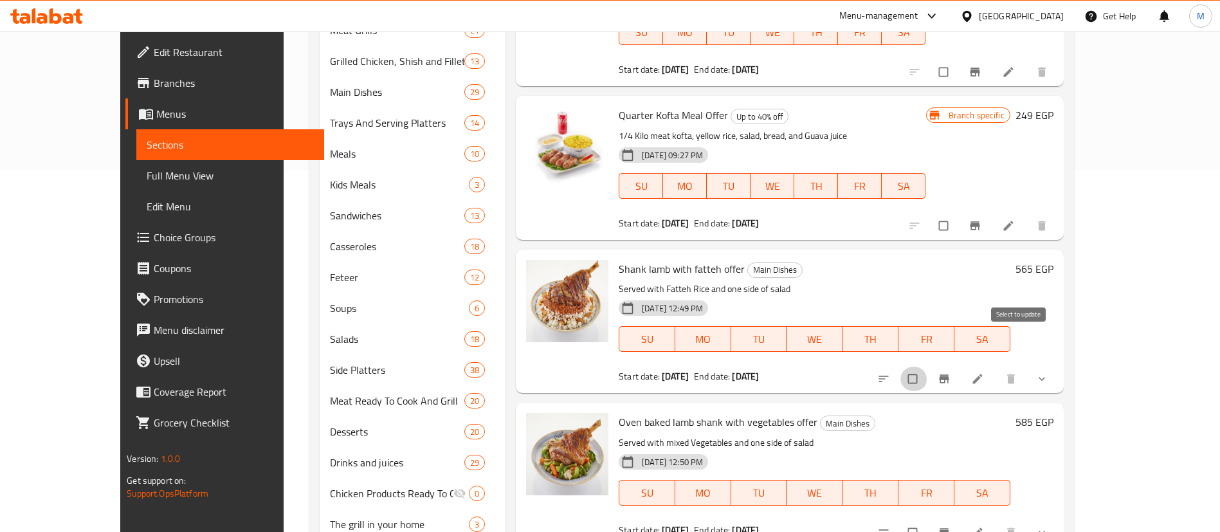
click at [927, 366] on input "checkbox" at bounding box center [913, 378] width 27 height 24
checkbox input "true"
click at [927, 520] on input "checkbox" at bounding box center [913, 532] width 27 height 24
checkbox input "true"
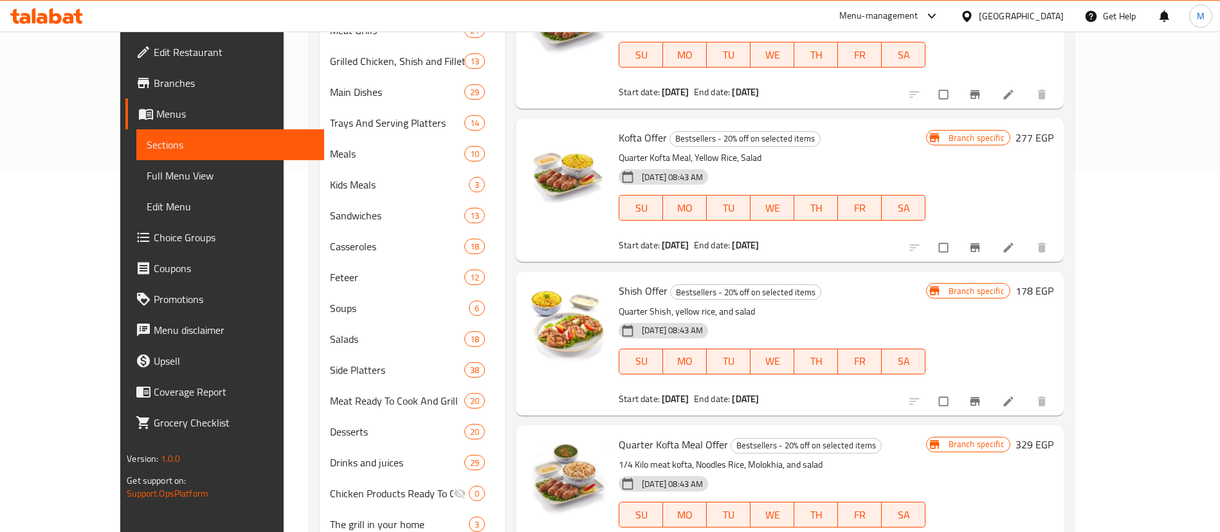
scroll to position [0, 0]
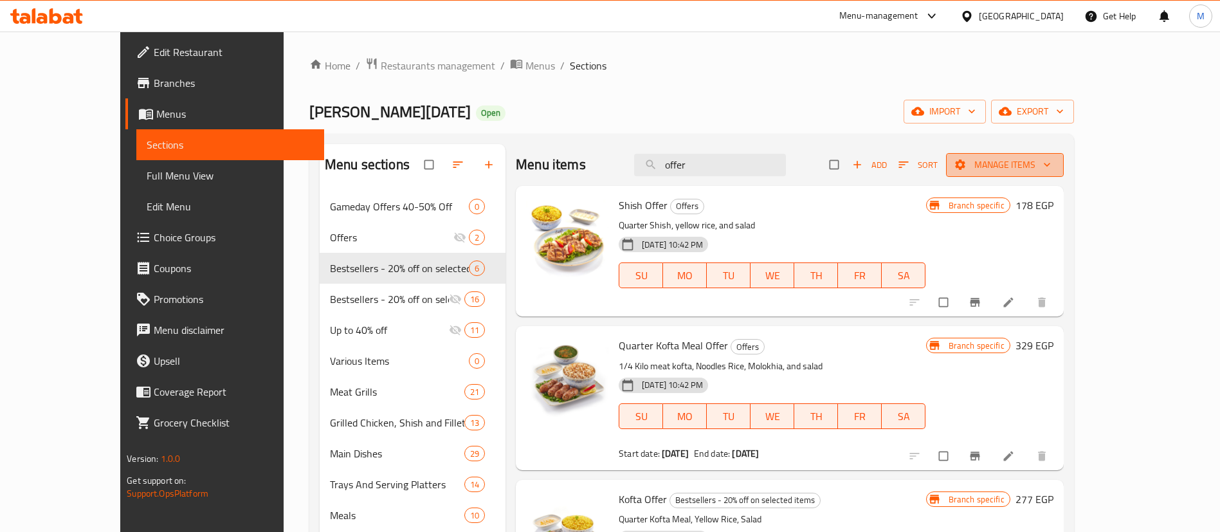
click at [1063, 155] on button "Manage items" at bounding box center [1005, 165] width 118 height 24
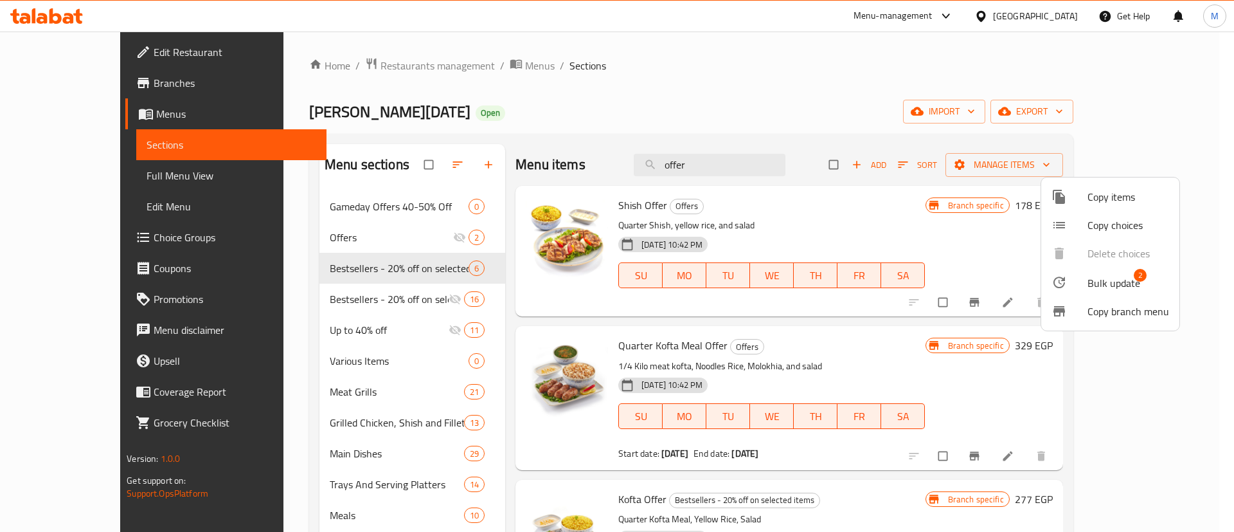
click at [1101, 283] on span "Bulk update" at bounding box center [1114, 282] width 53 height 15
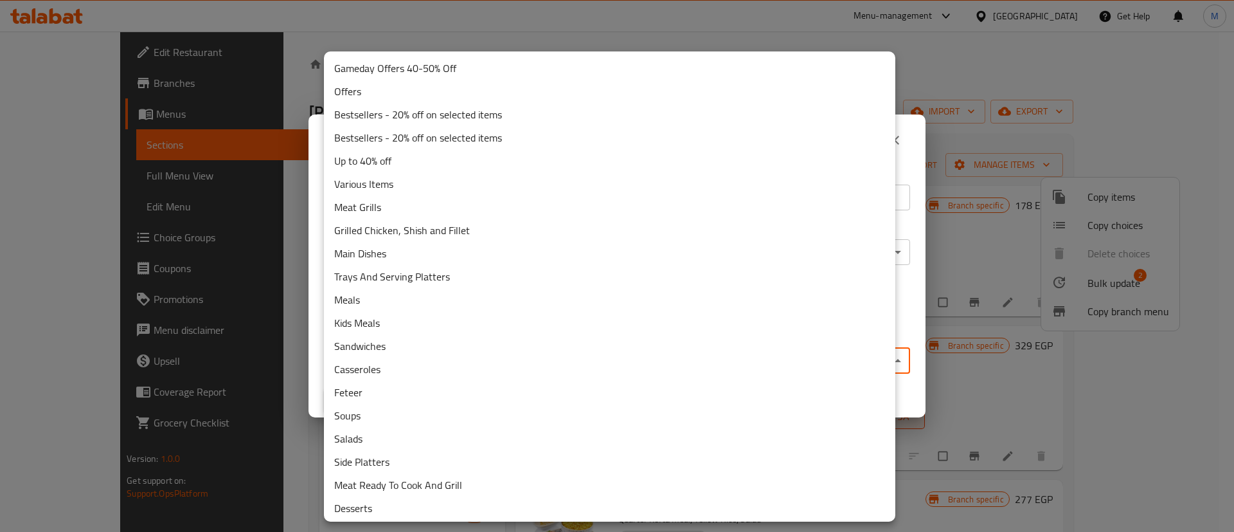
click at [660, 358] on body "​ Menu-management [GEOGRAPHIC_DATA] Get Help M Edit Restaurant Branches Menus S…" at bounding box center [617, 282] width 1234 height 500
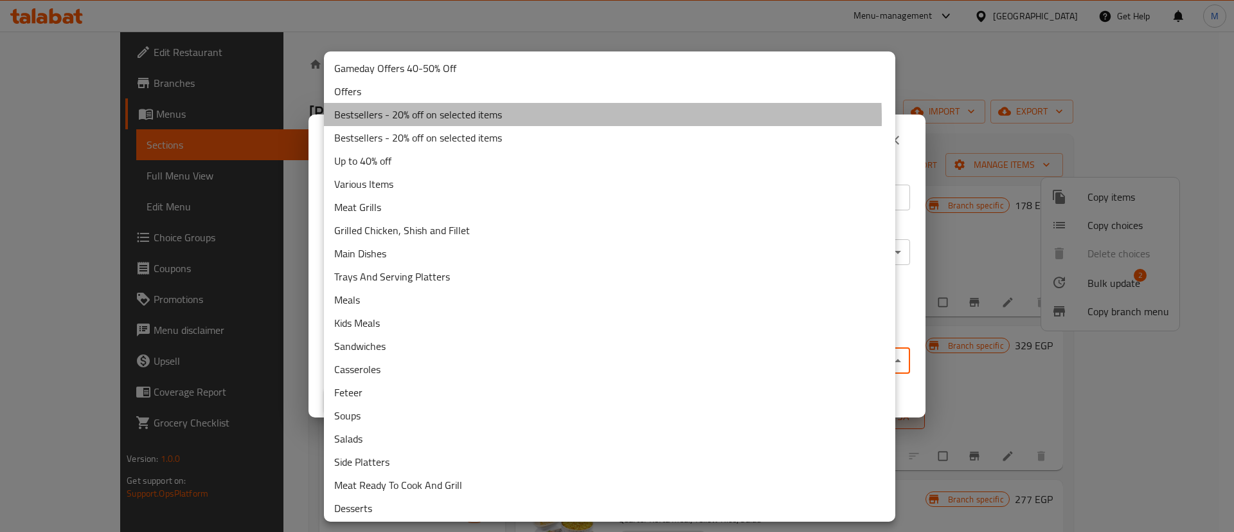
click at [465, 119] on li "Bestsellers - 20% off on selected items" at bounding box center [610, 114] width 572 height 23
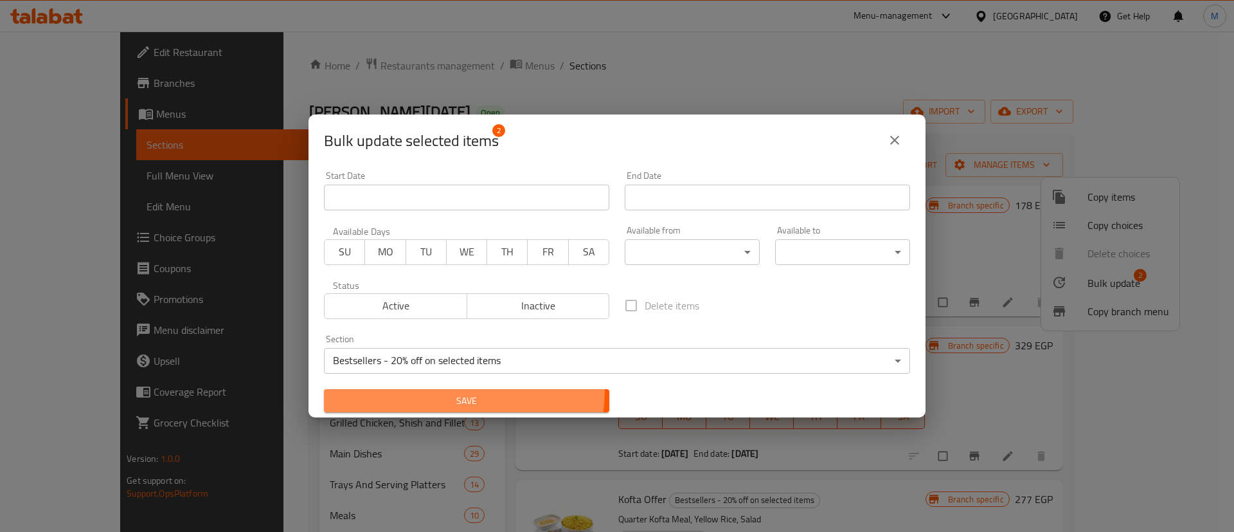
click at [446, 390] on button "Save" at bounding box center [466, 401] width 285 height 24
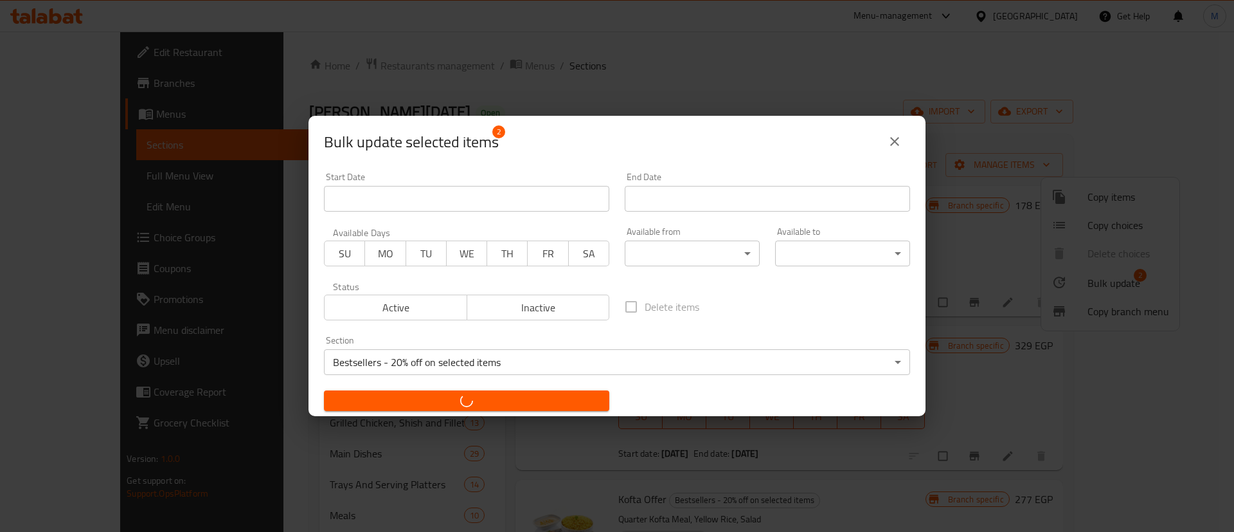
checkbox input "false"
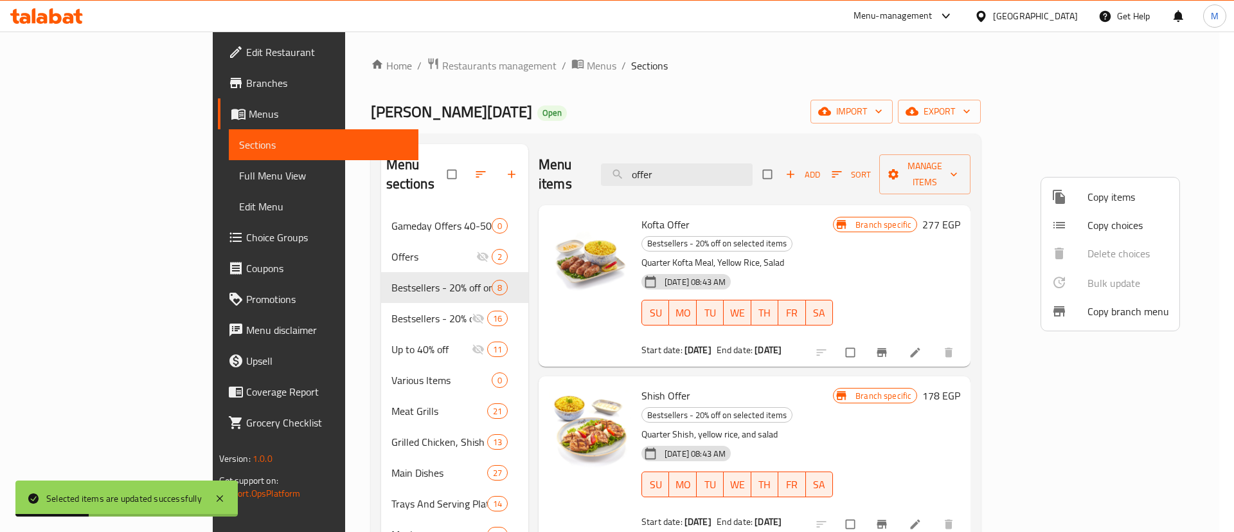
click at [359, 270] on div at bounding box center [617, 266] width 1234 height 532
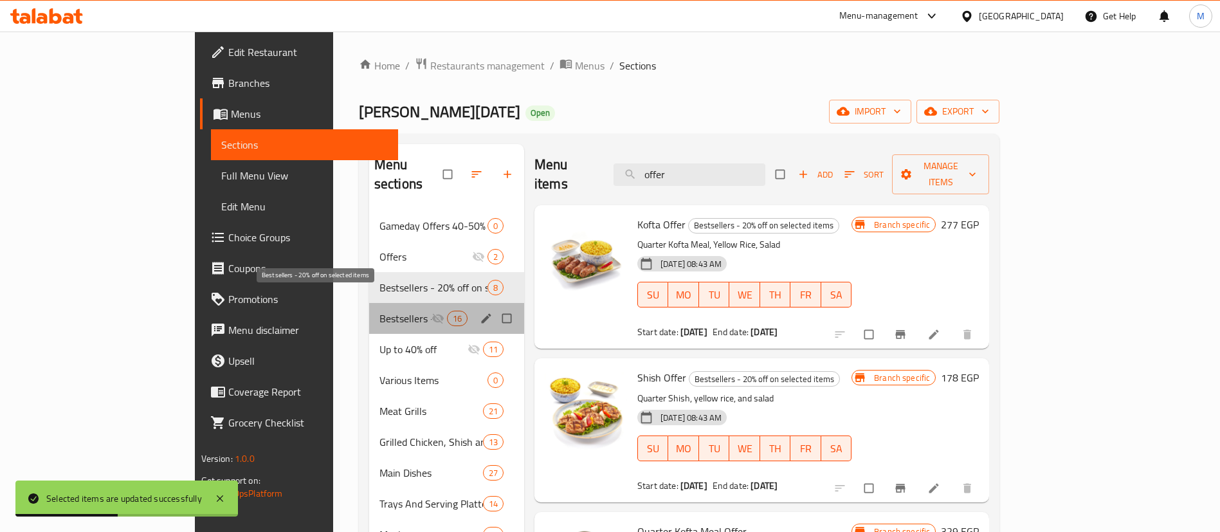
click at [379, 311] on span "Bestsellers - 20% off on selected items" at bounding box center [405, 318] width 52 height 15
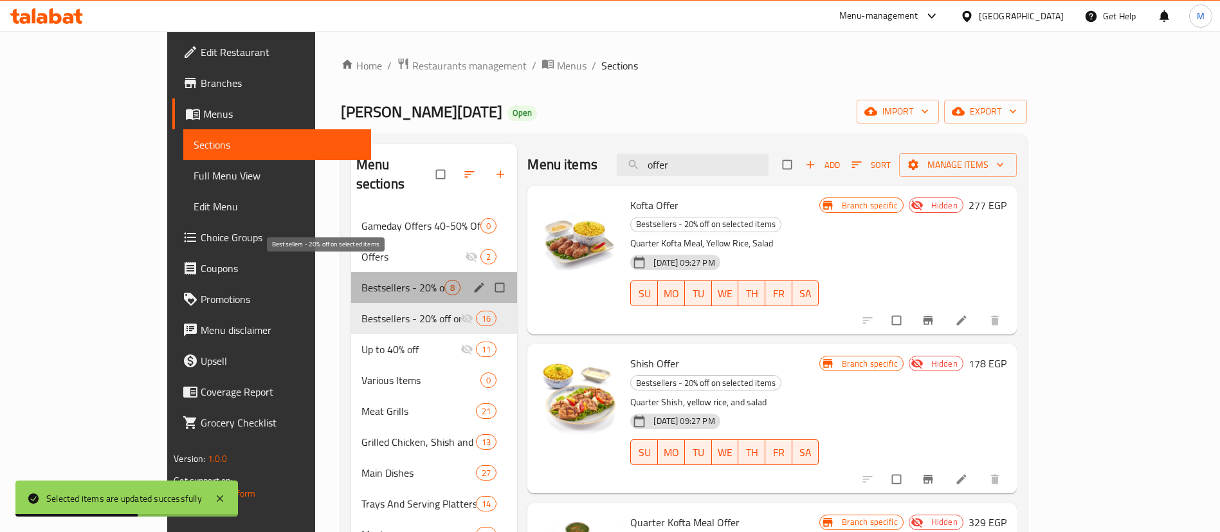
click at [361, 280] on span "Bestsellers - 20% off on selected items" at bounding box center [403, 287] width 84 height 15
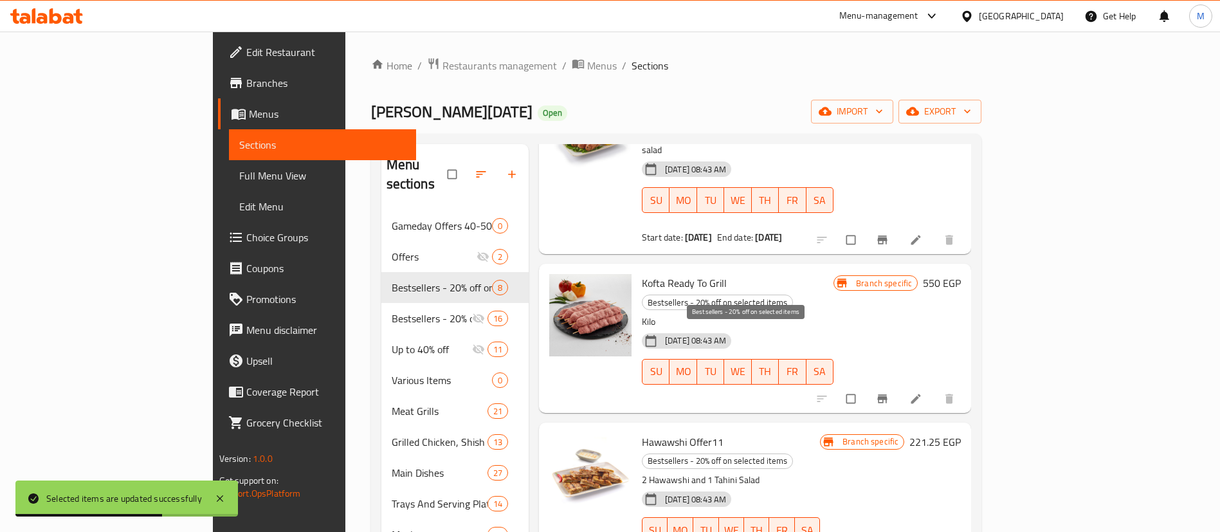
scroll to position [410, 0]
